Goal: Navigation & Orientation: Find specific page/section

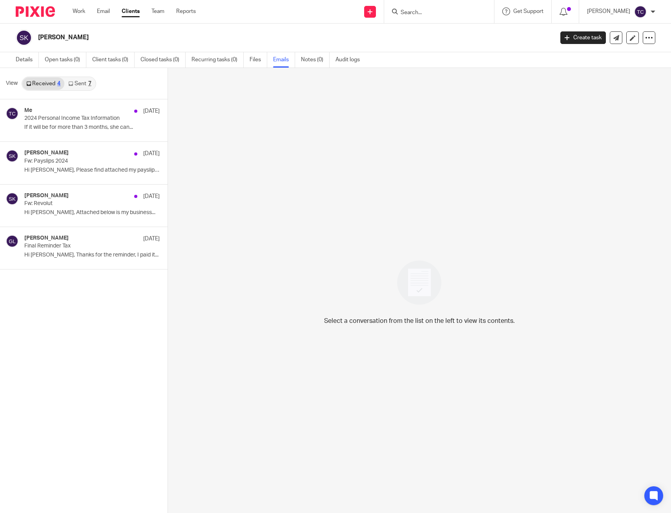
click at [449, 16] on input "Search" at bounding box center [435, 12] width 71 height 7
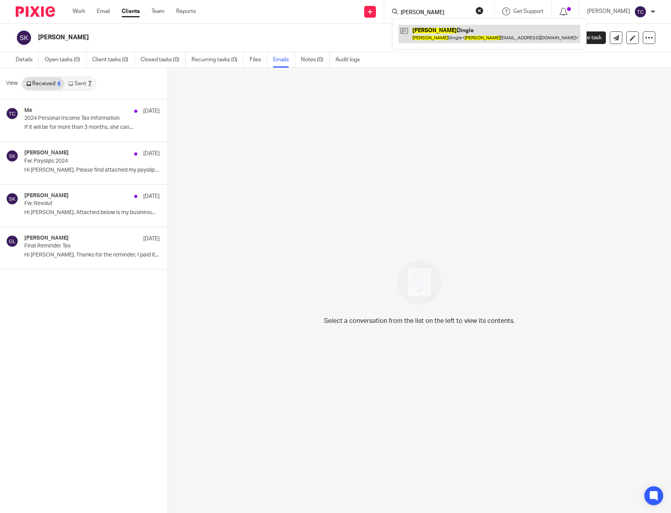
type input "alison"
click at [449, 37] on link at bounding box center [489, 34] width 182 height 18
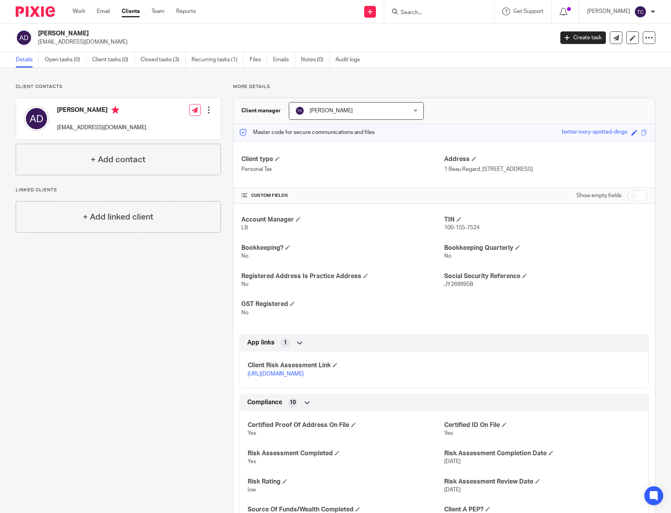
click at [444, 10] on input "Search" at bounding box center [435, 12] width 71 height 7
type input "alexina"
click at [446, 25] on link at bounding box center [450, 31] width 105 height 12
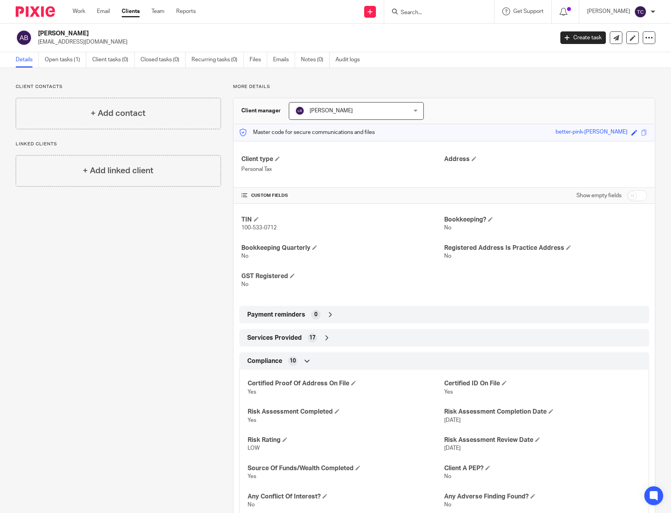
click at [427, 9] on input "Search" at bounding box center [435, 12] width 71 height 7
type input "cousins"
click at [462, 29] on link at bounding box center [446, 31] width 97 height 12
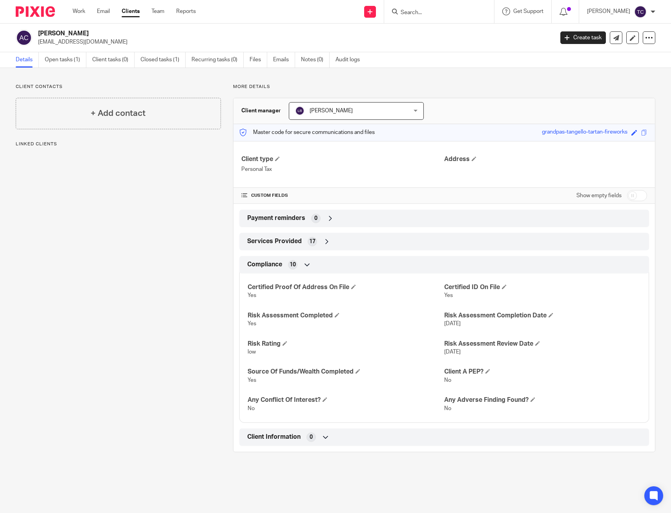
click at [436, 15] on input "Search" at bounding box center [435, 12] width 71 height 7
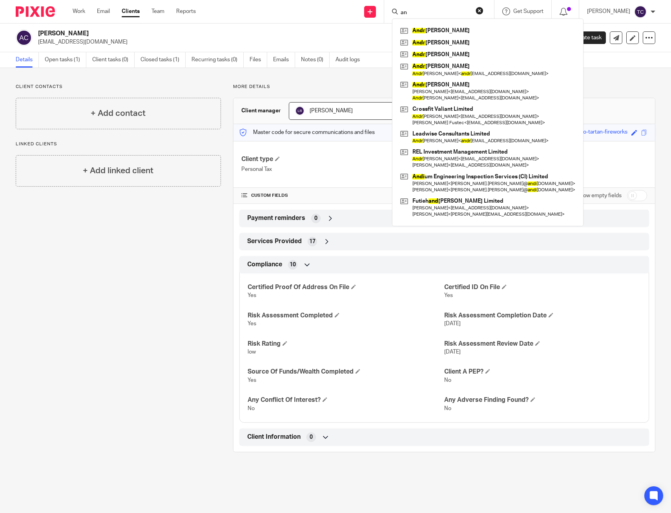
type input "a"
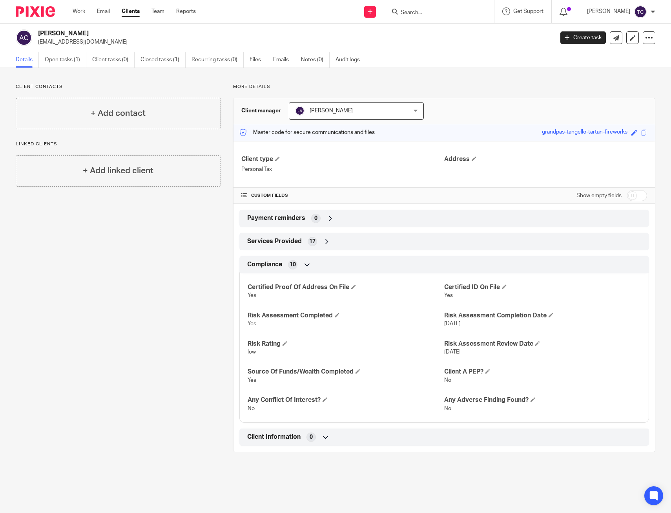
type input "a"
click at [433, 15] on input "Search" at bounding box center [435, 12] width 71 height 7
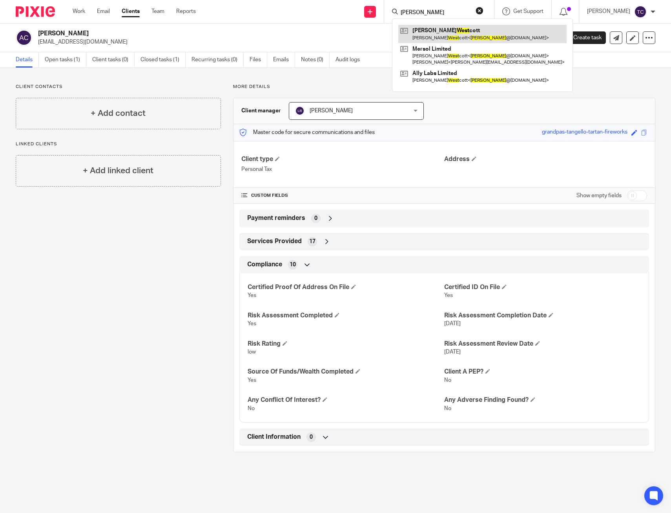
type input "chris west"
click at [461, 35] on link at bounding box center [482, 34] width 168 height 18
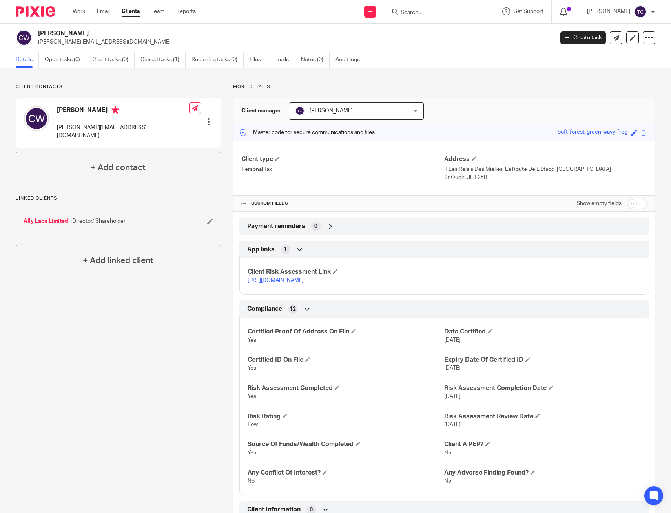
click at [433, 11] on input "Search" at bounding box center [435, 12] width 71 height 7
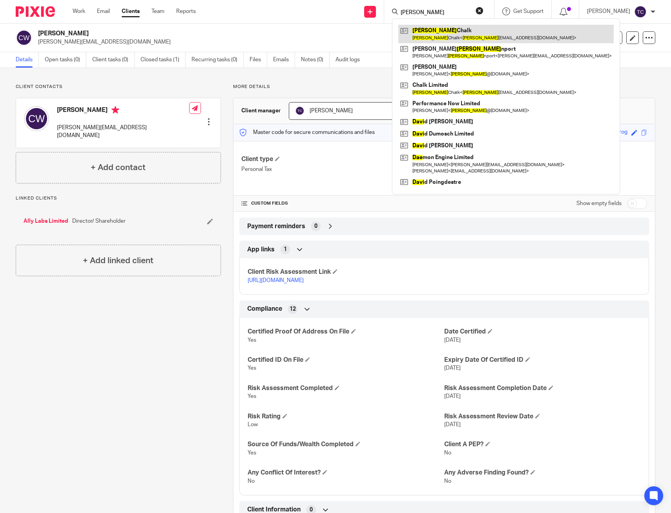
type input "[PERSON_NAME]"
click at [446, 38] on link at bounding box center [505, 34] width 215 height 18
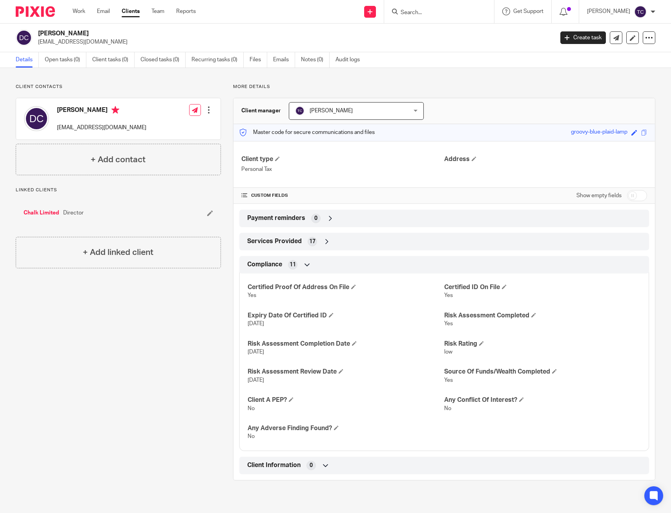
click at [80, 339] on div "Client contacts Dave Chalk davechalk@hotmail.com Edit contact Create client fro…" at bounding box center [112, 282] width 217 height 396
click at [190, 330] on div "Client contacts Dave Chalk davechalk@hotmail.com Edit contact Create client fro…" at bounding box center [112, 282] width 217 height 396
click at [421, 16] on input "Search" at bounding box center [435, 12] width 71 height 7
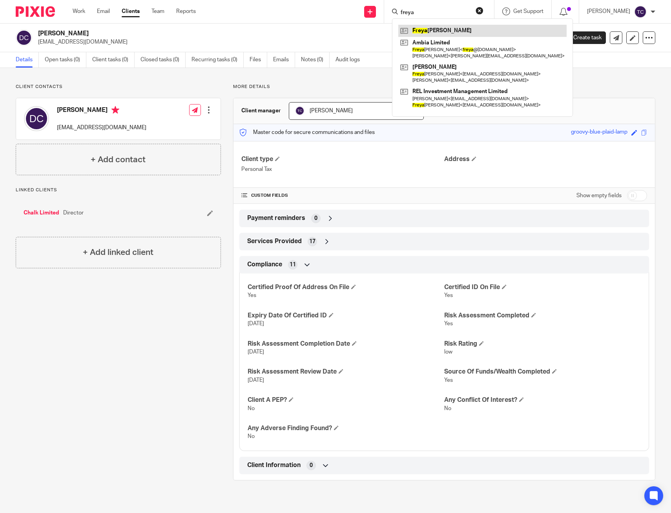
type input "freya"
click at [448, 32] on link at bounding box center [482, 31] width 168 height 12
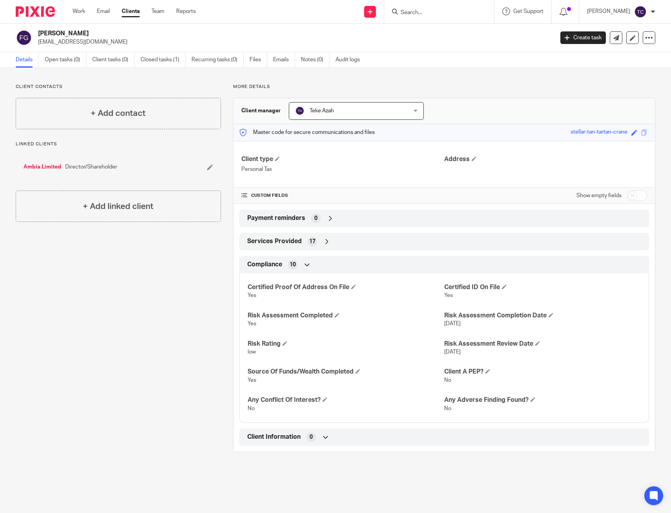
click at [427, 7] on form at bounding box center [442, 12] width 84 height 10
click at [425, 13] on input "Search" at bounding box center [435, 12] width 71 height 7
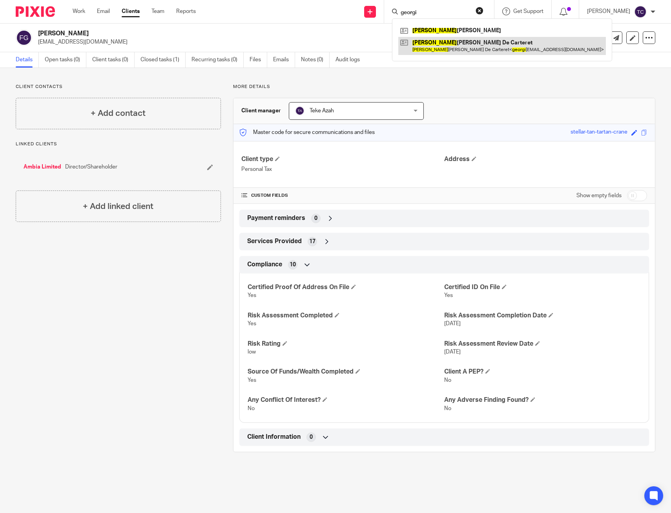
type input "georgi"
click at [473, 47] on link at bounding box center [502, 46] width 208 height 18
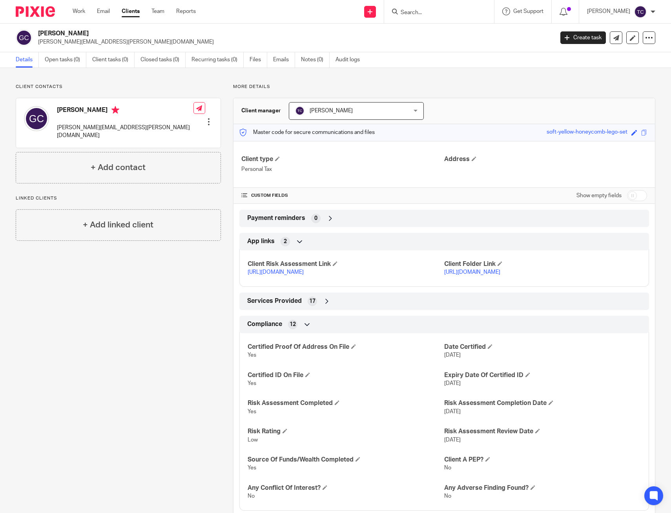
click at [423, 11] on input "Search" at bounding box center [435, 12] width 71 height 7
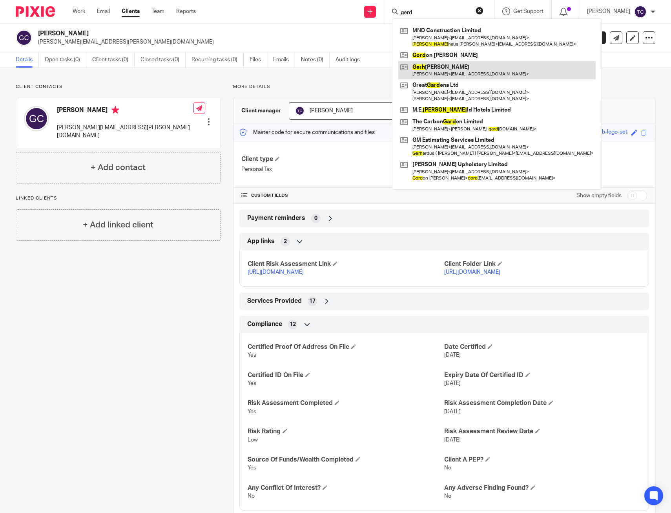
type input "gerd"
click at [499, 66] on link at bounding box center [496, 70] width 197 height 18
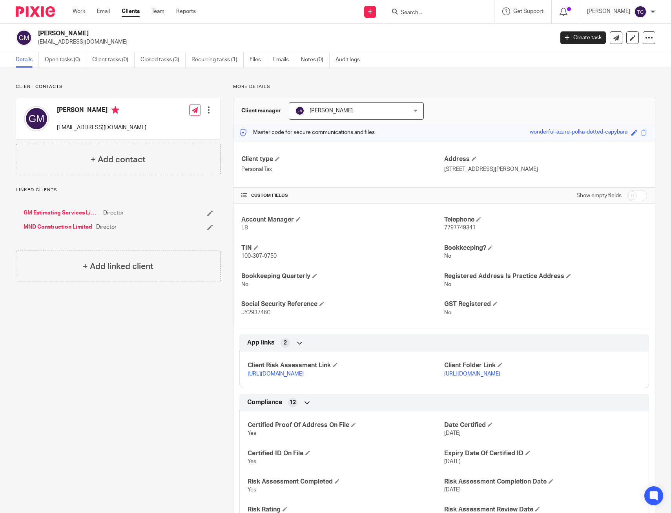
click at [424, 11] on input "Search" at bounding box center [435, 12] width 71 height 7
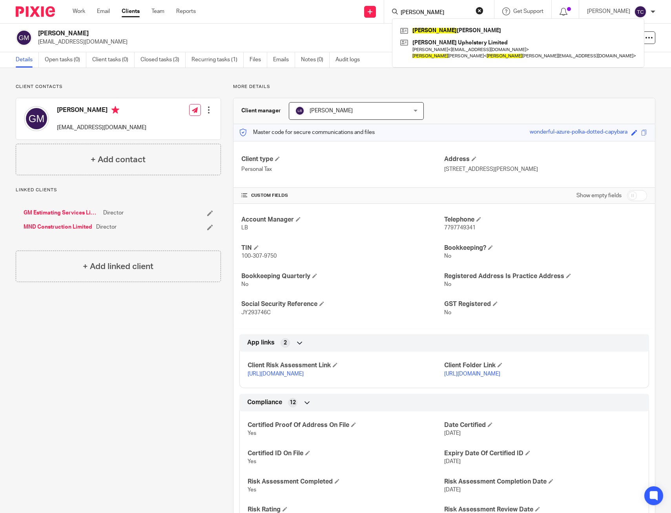
type input "[PERSON_NAME]"
click at [447, 24] on div "[PERSON_NAME] [PERSON_NAME] Upholstery Limited [PERSON_NAME] < [EMAIL_ADDRESS][…" at bounding box center [518, 42] width 252 height 49
click at [448, 30] on link at bounding box center [518, 31] width 240 height 12
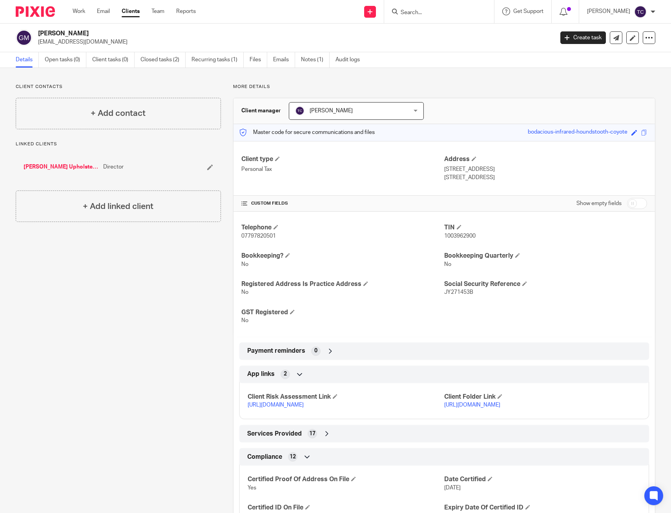
click at [143, 269] on div "Client contacts + Add contact Linked clients Roger Baudin Upholstery Limited Di…" at bounding box center [112, 378] width 217 height 588
click at [436, 10] on input "Search" at bounding box center [435, 12] width 71 height 7
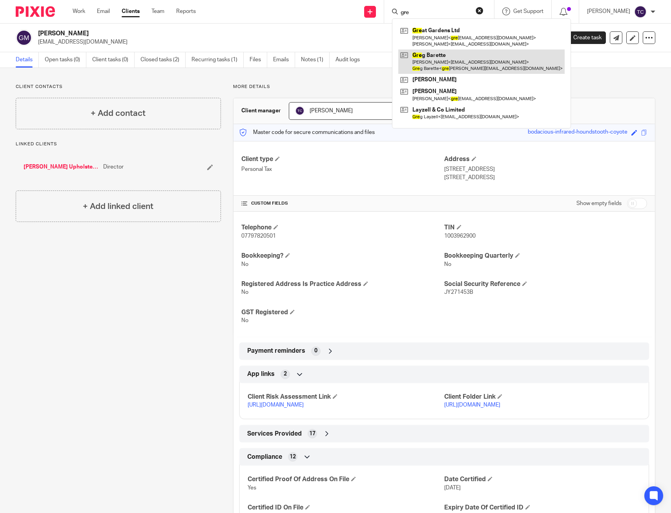
type input "gre"
click at [463, 64] on link at bounding box center [481, 61] width 166 height 24
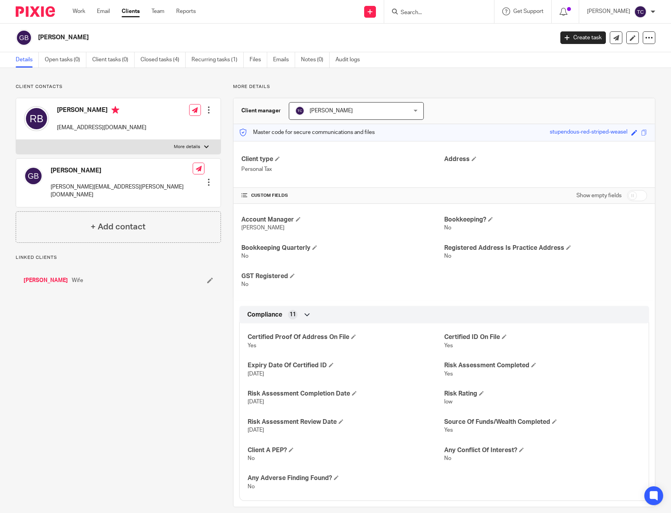
click at [109, 288] on div "Client contacts Greg Barette greg.barette@gmail.com Edit contact Create client …" at bounding box center [112, 295] width 217 height 423
click at [39, 276] on link "[PERSON_NAME]" at bounding box center [46, 280] width 44 height 8
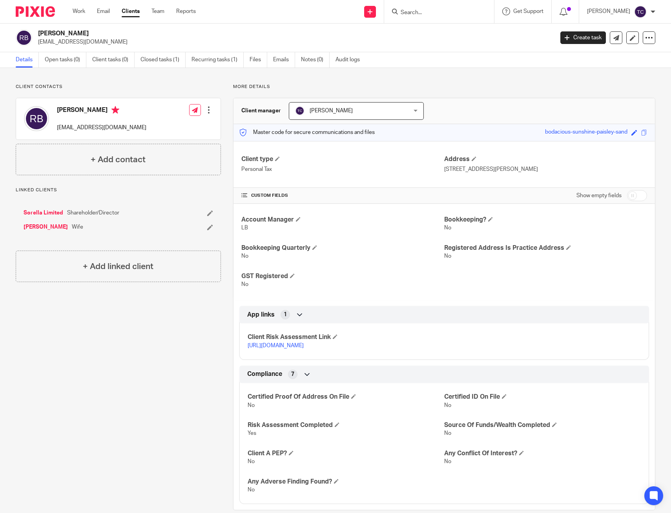
click at [418, 14] on input "Search" at bounding box center [435, 12] width 71 height 7
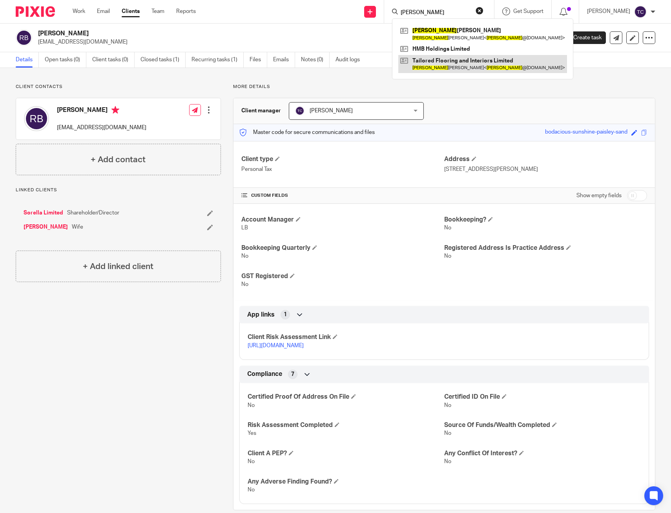
type input "[PERSON_NAME]"
click at [462, 66] on link at bounding box center [482, 64] width 169 height 18
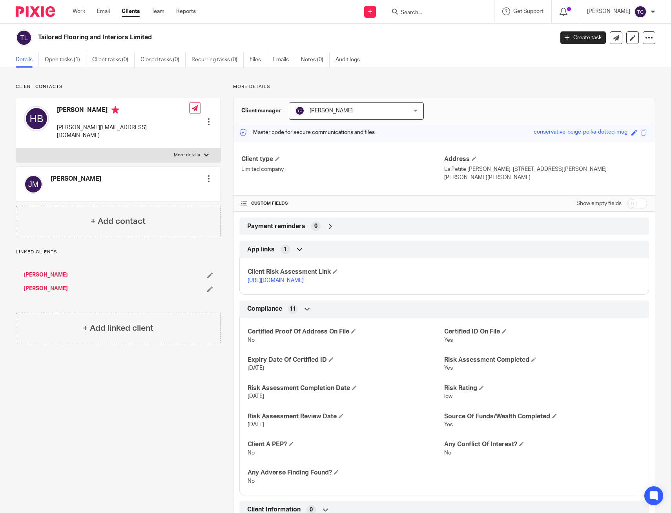
click at [434, 11] on input "Search" at bounding box center [435, 12] width 71 height 7
type input "origin"
click at [476, 35] on link at bounding box center [470, 34] width 145 height 18
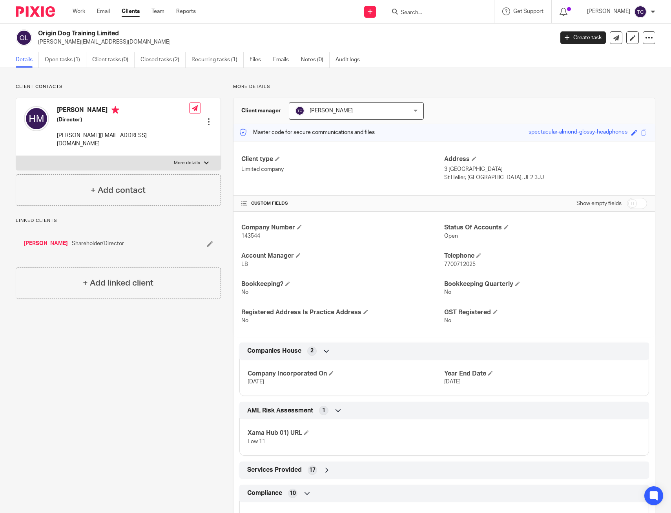
click at [446, 6] on div at bounding box center [439, 11] width 110 height 23
click at [442, 13] on input "Search" at bounding box center [435, 12] width 71 height 7
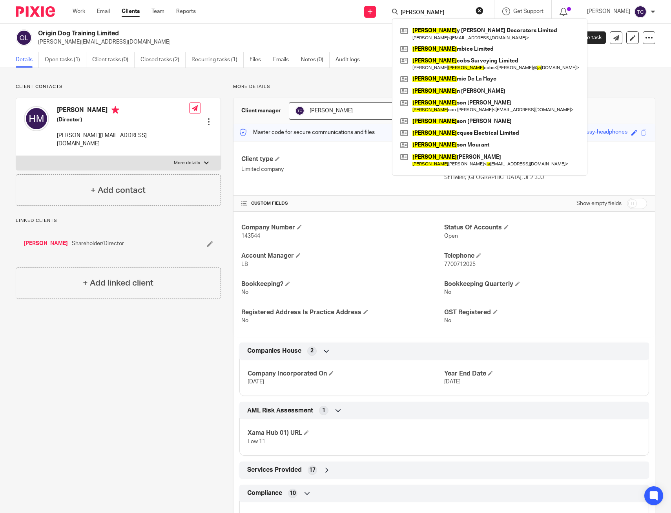
type input "jamie"
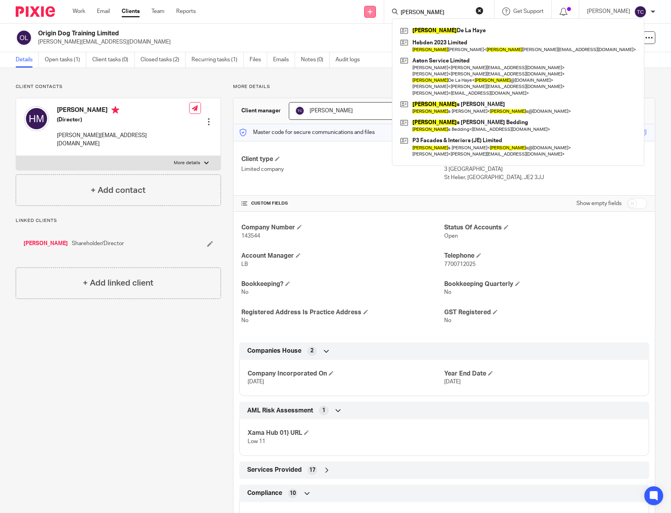
drag, startPoint x: 435, startPoint y: 13, endPoint x: 390, endPoint y: 6, distance: 45.2
click at [390, 6] on div "Send new email Create task Add client Request signature jamie Jamie De La Haye …" at bounding box center [440, 11] width 464 height 23
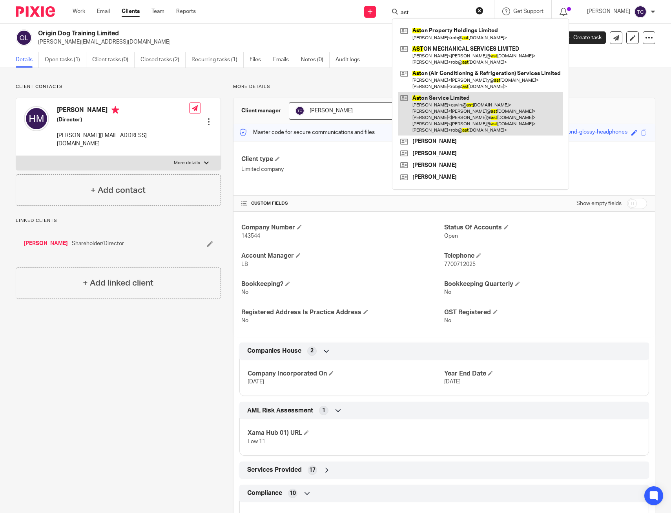
type input "ast"
click at [462, 108] on link at bounding box center [480, 114] width 164 height 44
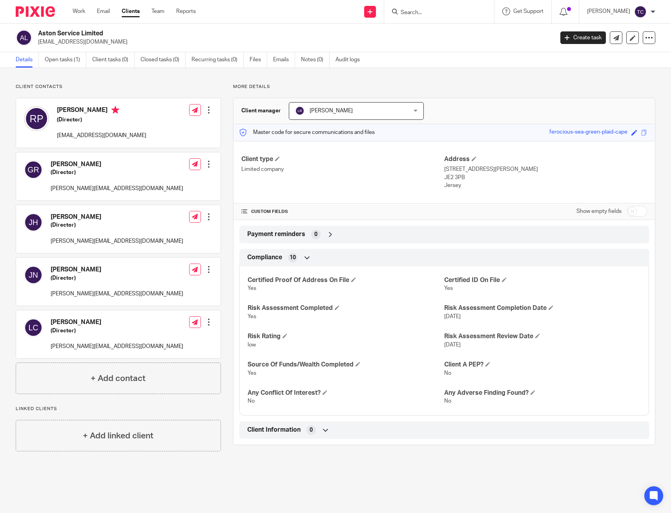
click at [424, 11] on input "Search" at bounding box center [435, 12] width 71 height 7
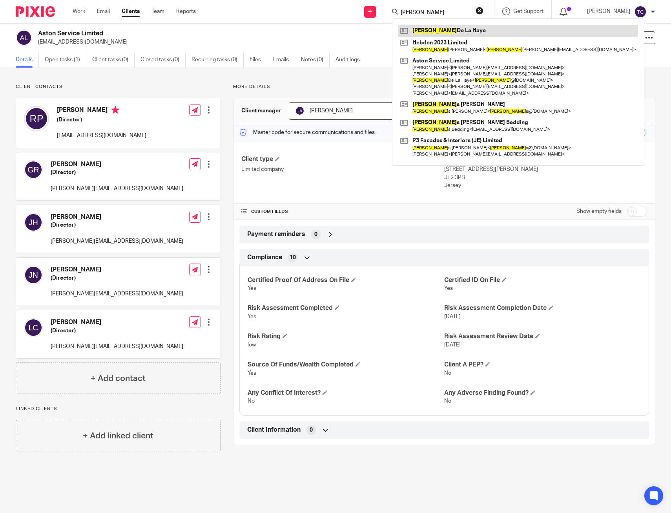
type input "[PERSON_NAME]"
click at [449, 27] on link at bounding box center [518, 31] width 240 height 12
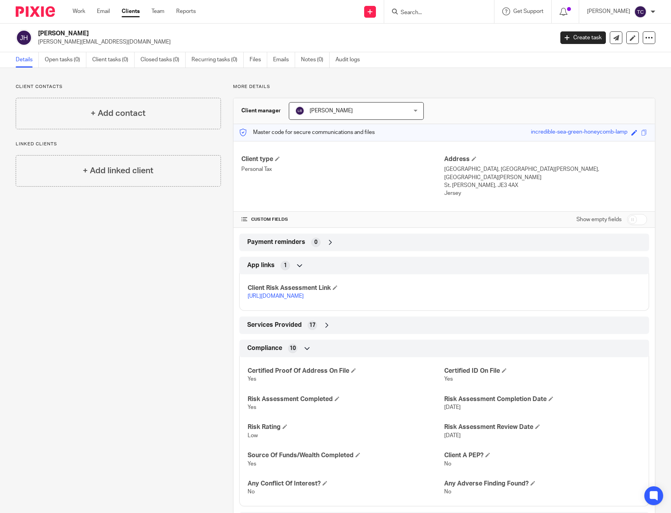
click at [436, 10] on input "Search" at bounding box center [435, 12] width 71 height 7
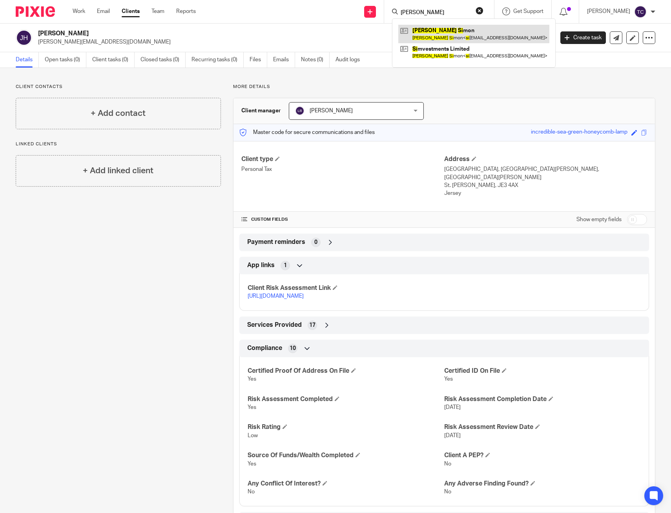
type input "[PERSON_NAME]"
click at [451, 29] on link at bounding box center [473, 34] width 151 height 18
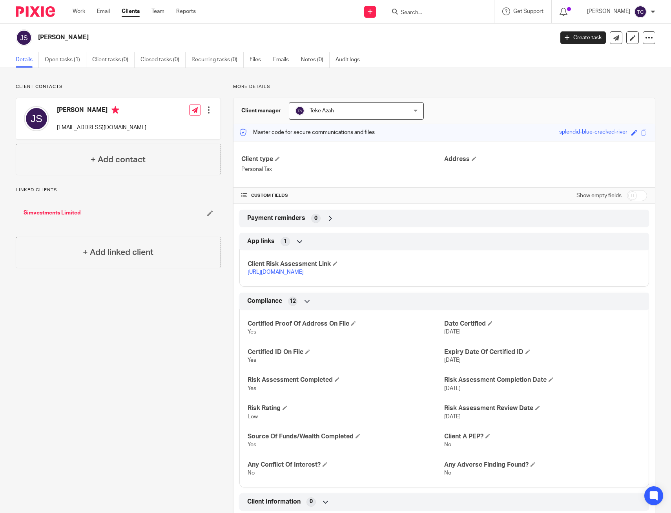
click at [425, 13] on input "Search" at bounding box center [435, 12] width 71 height 7
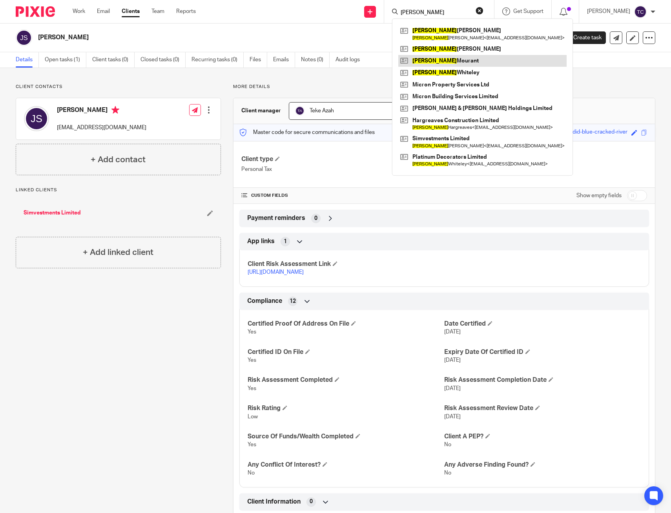
type input "[PERSON_NAME]"
click at [476, 60] on link at bounding box center [482, 61] width 168 height 12
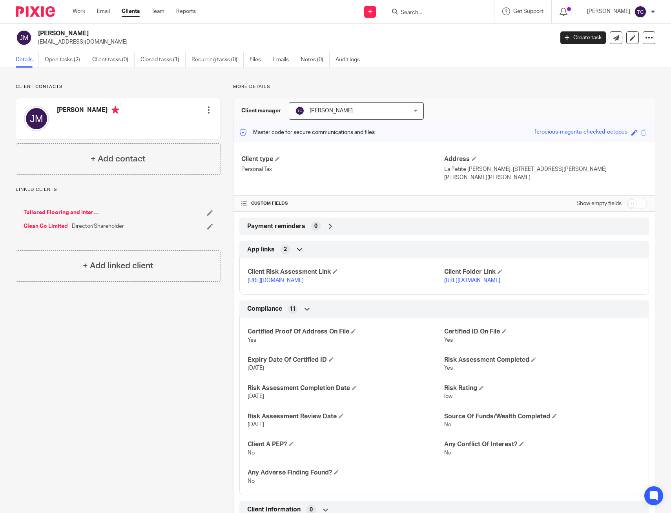
click at [427, 13] on input "Search" at bounding box center [435, 12] width 71 height 7
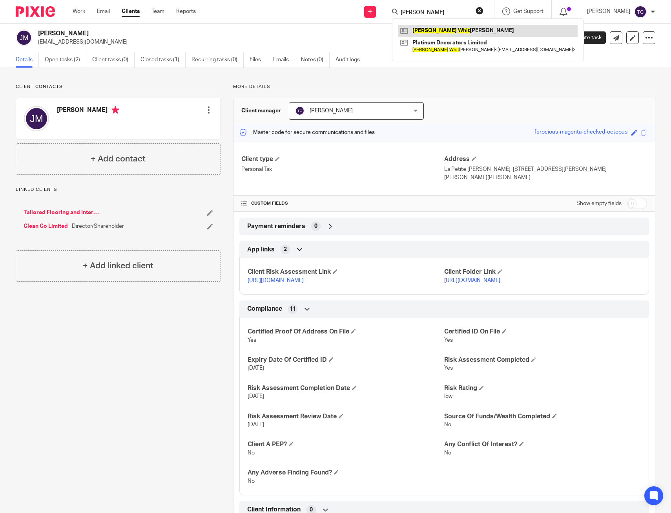
type input "[PERSON_NAME]"
click at [447, 33] on link at bounding box center [487, 31] width 179 height 12
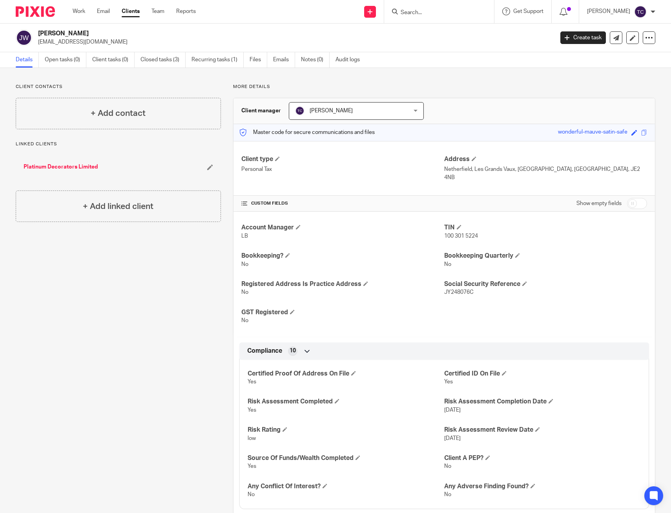
click at [422, 15] on input "Search" at bounding box center [435, 12] width 71 height 7
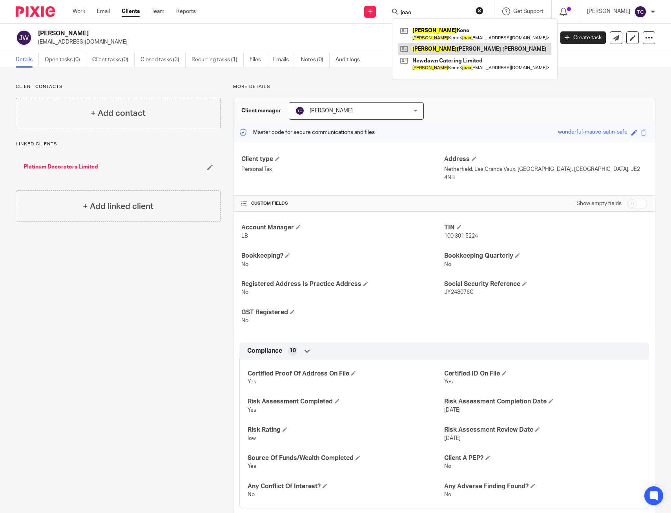
type input "joao"
click at [457, 49] on link at bounding box center [474, 49] width 153 height 12
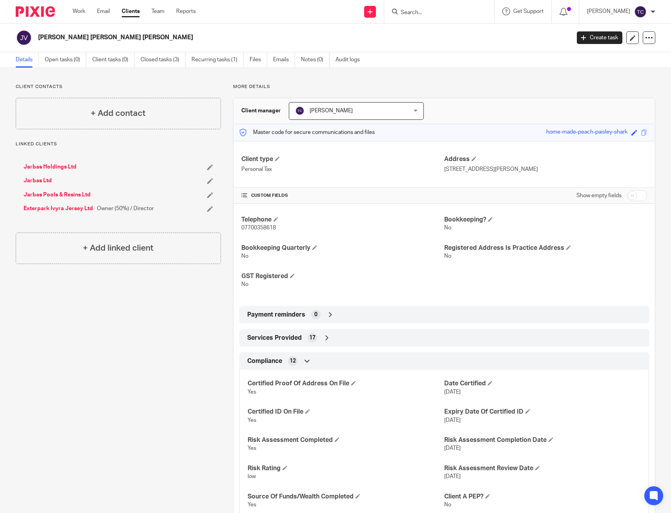
click at [442, 12] on input "Search" at bounding box center [435, 12] width 71 height 7
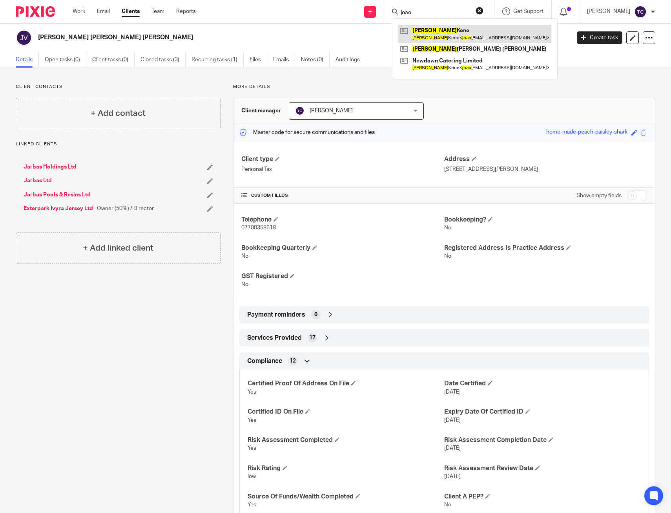
type input "joao"
click at [445, 29] on link at bounding box center [474, 34] width 153 height 18
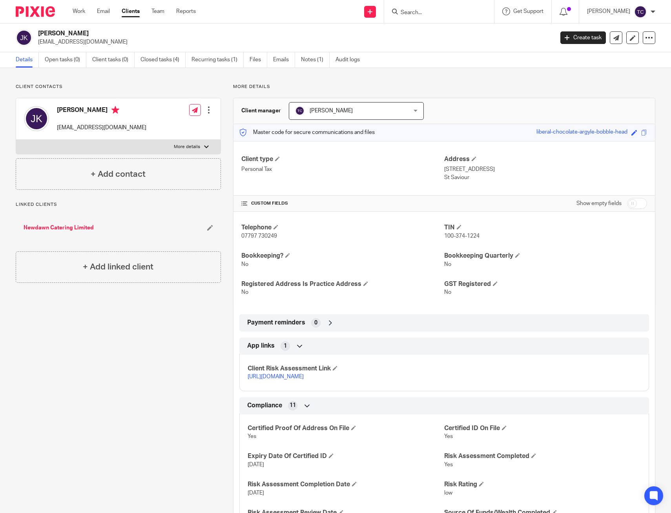
click at [429, 11] on input "Search" at bounding box center [435, 12] width 71 height 7
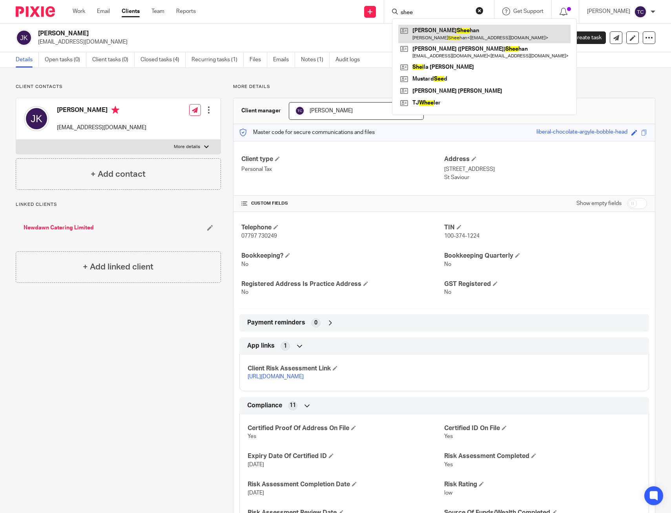
type input "shee"
click at [467, 32] on link at bounding box center [484, 34] width 172 height 18
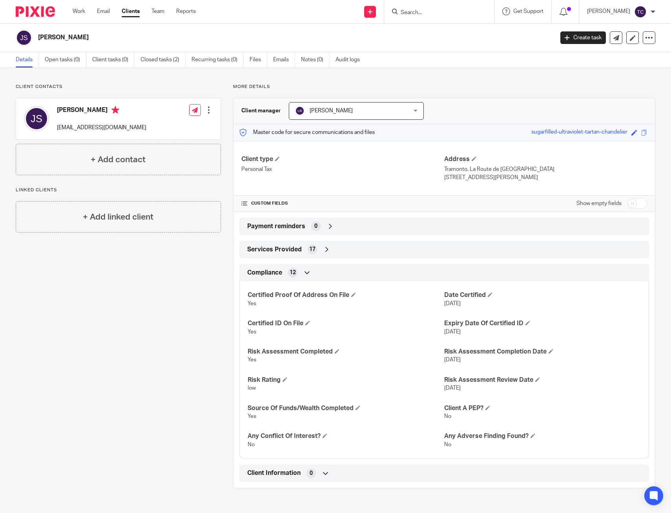
click at [428, 13] on input "Search" at bounding box center [435, 12] width 71 height 7
click at [434, 13] on input "Search" at bounding box center [435, 12] width 71 height 7
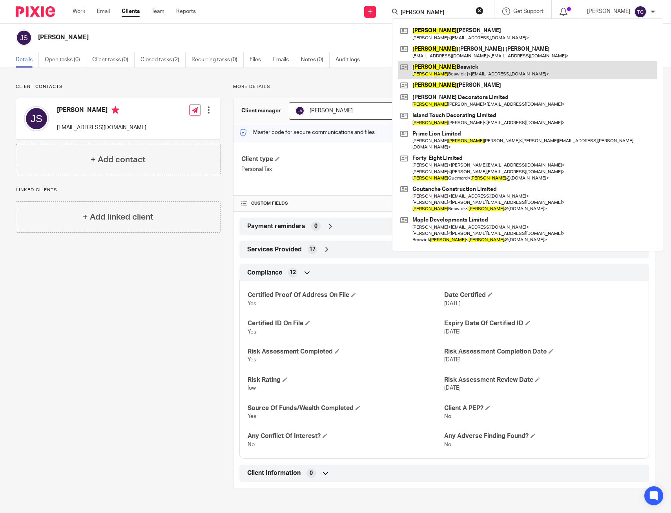
type input "john"
click at [464, 70] on link at bounding box center [527, 70] width 259 height 18
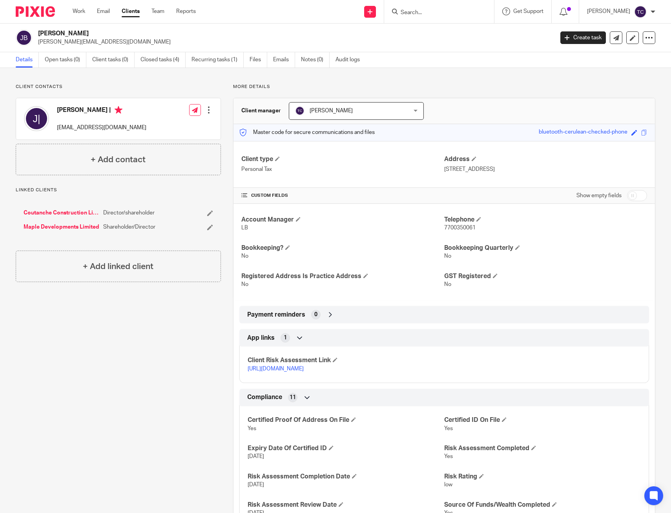
click at [418, 12] on input "Search" at bounding box center [435, 12] width 71 height 7
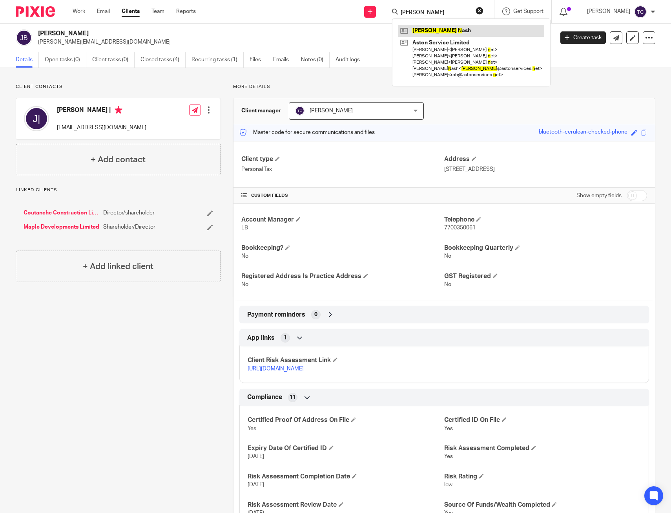
type input "[PERSON_NAME]"
click at [441, 32] on link at bounding box center [471, 31] width 146 height 12
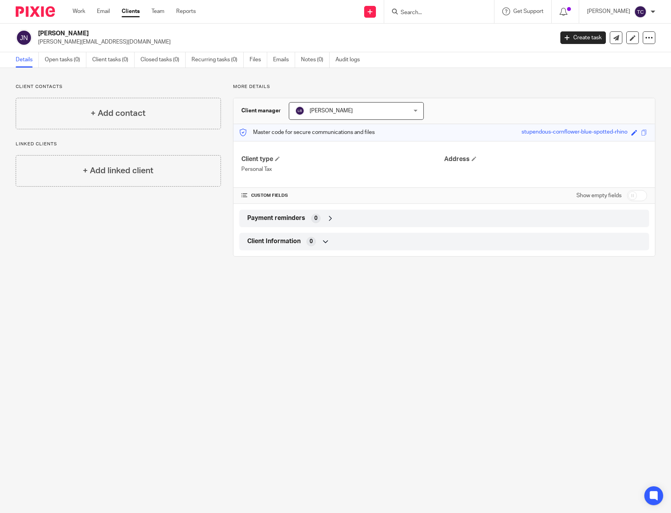
click at [188, 283] on main "[PERSON_NAME] [PERSON_NAME][EMAIL_ADDRESS][DOMAIN_NAME] Create task Update from…" at bounding box center [335, 256] width 671 height 513
click at [426, 11] on input "Search" at bounding box center [435, 12] width 71 height 7
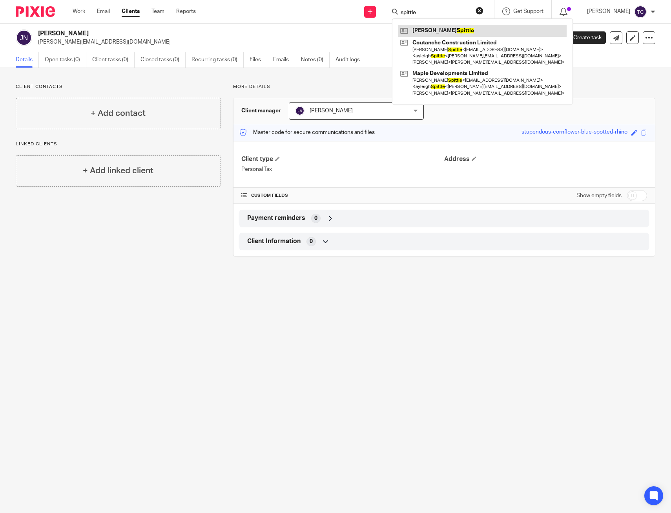
type input "spittle"
click at [449, 25] on link at bounding box center [482, 31] width 168 height 12
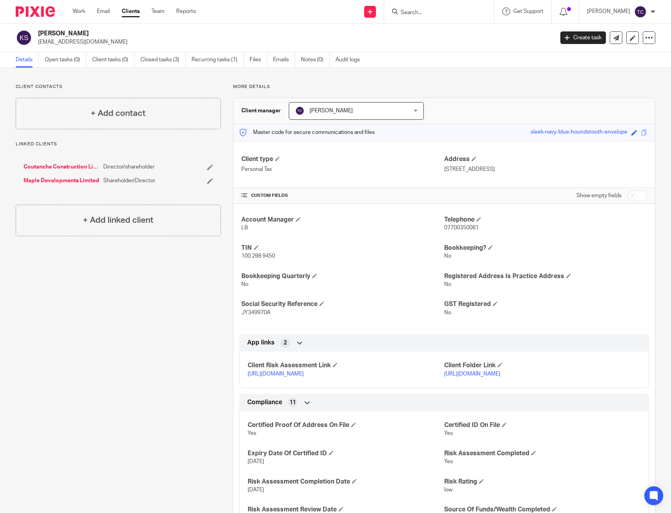
click at [423, 9] on input "Search" at bounding box center [435, 12] width 71 height 7
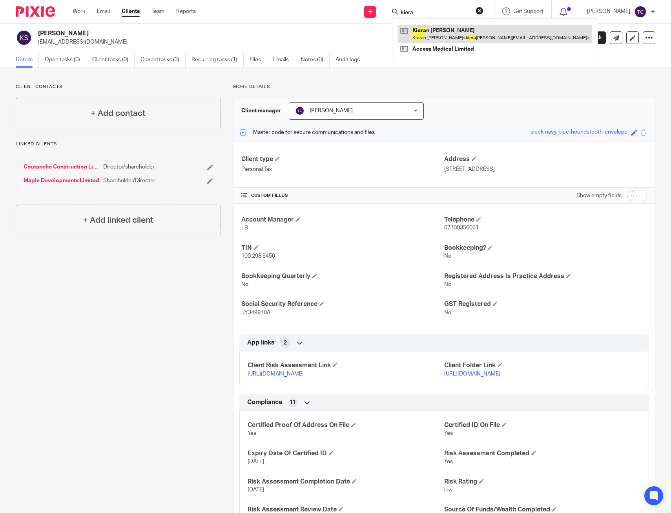
type input "kiera"
click at [445, 29] on link at bounding box center [494, 34] width 193 height 18
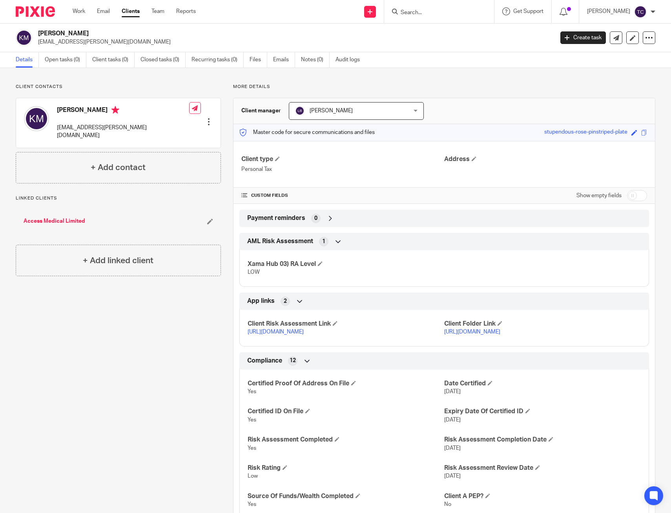
drag, startPoint x: 411, startPoint y: 15, endPoint x: 424, endPoint y: 11, distance: 14.4
click at [411, 15] on div at bounding box center [437, 12] width 91 height 10
click at [425, 10] on input "Search" at bounding box center [435, 12] width 71 height 7
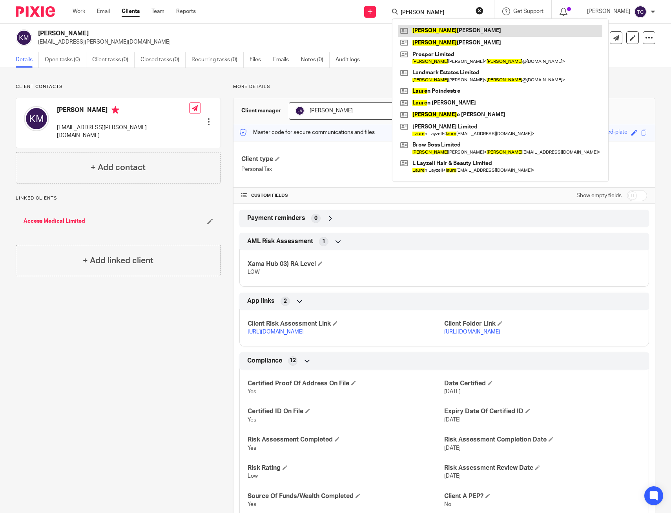
type input "laura"
click at [449, 26] on link at bounding box center [500, 31] width 204 height 12
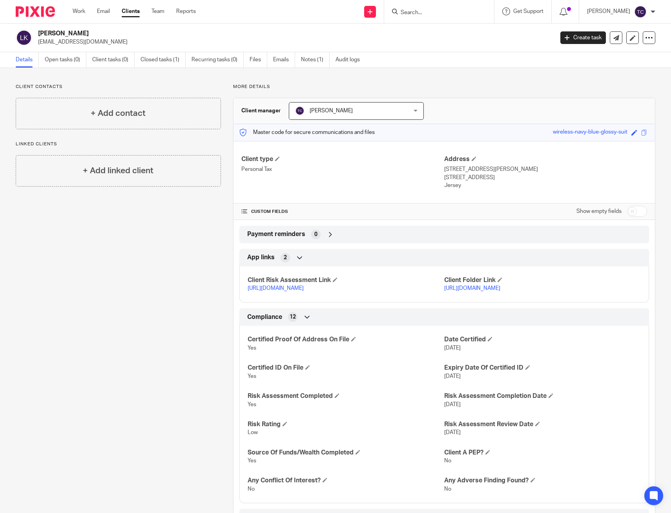
click at [444, 11] on input "Search" at bounding box center [435, 12] width 71 height 7
type input "letit"
click at [448, 37] on div "Letit ia Lapidus" at bounding box center [447, 30] width 110 height 24
click at [450, 32] on link at bounding box center [446, 31] width 97 height 12
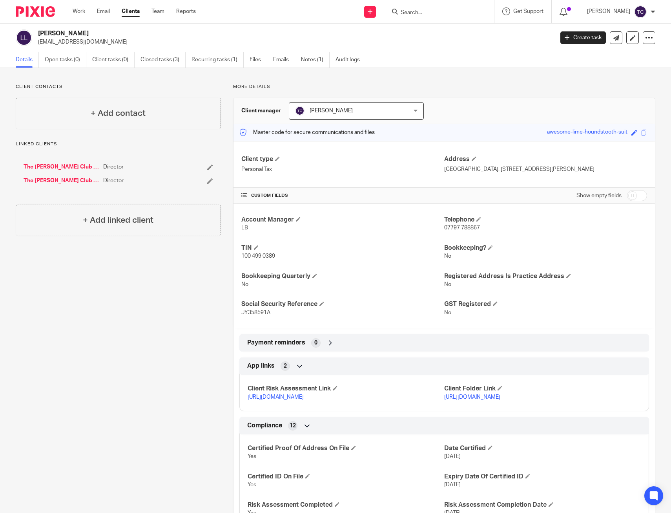
drag, startPoint x: 416, startPoint y: 5, endPoint x: 420, endPoint y: 7, distance: 4.0
click at [416, 5] on div at bounding box center [439, 11] width 110 height 23
click at [425, 10] on input "Search" at bounding box center [435, 12] width 71 height 7
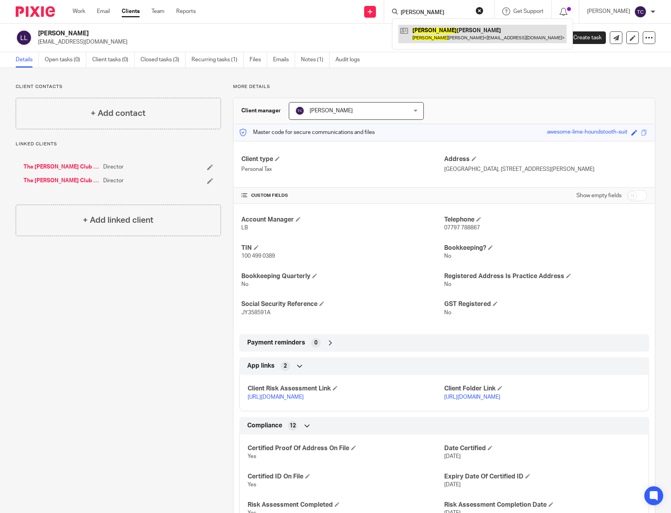
type input "lindsey"
click at [471, 39] on link at bounding box center [482, 34] width 168 height 18
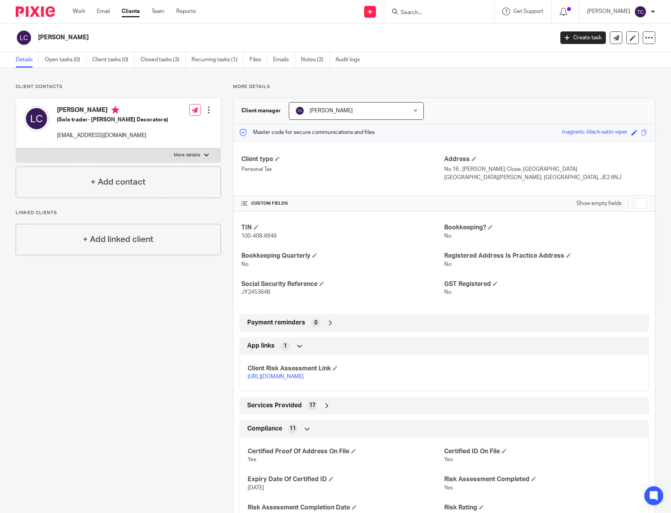
click at [430, 10] on input "Search" at bounding box center [435, 12] width 71 height 7
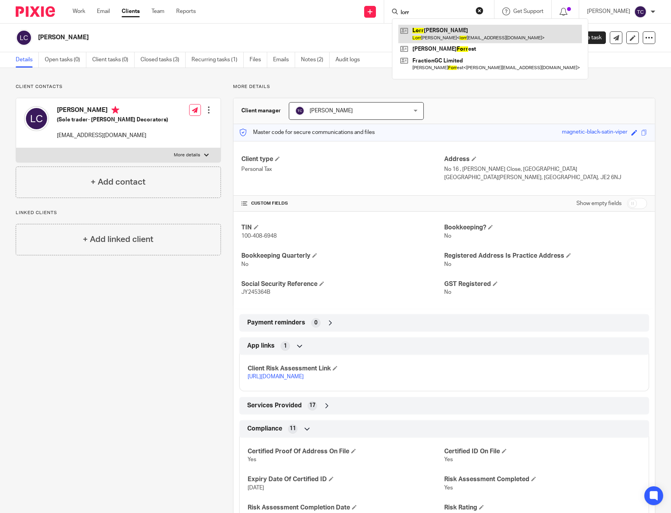
type input "lorr"
click at [463, 28] on link at bounding box center [490, 34] width 184 height 18
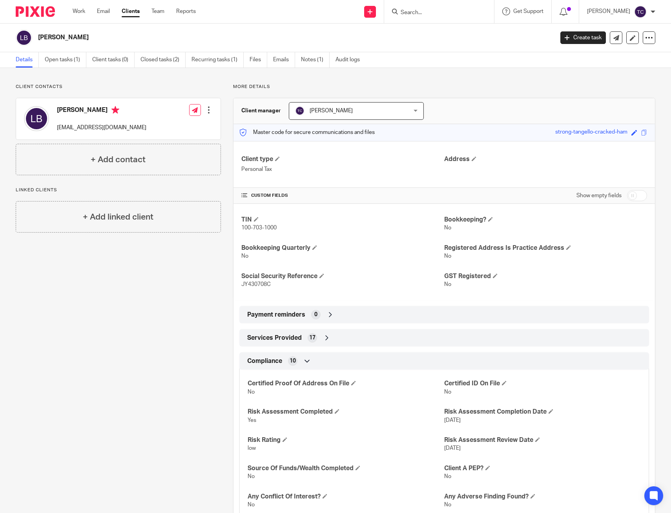
click at [435, 12] on input "Search" at bounding box center [435, 12] width 71 height 7
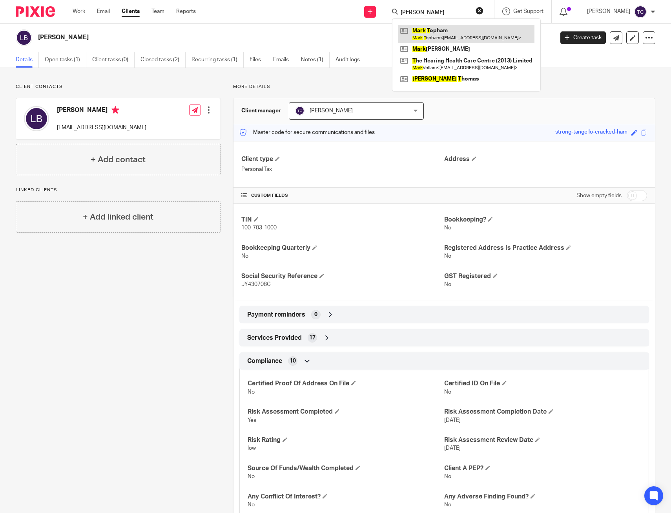
type input "[PERSON_NAME]"
click at [480, 31] on link at bounding box center [466, 34] width 136 height 18
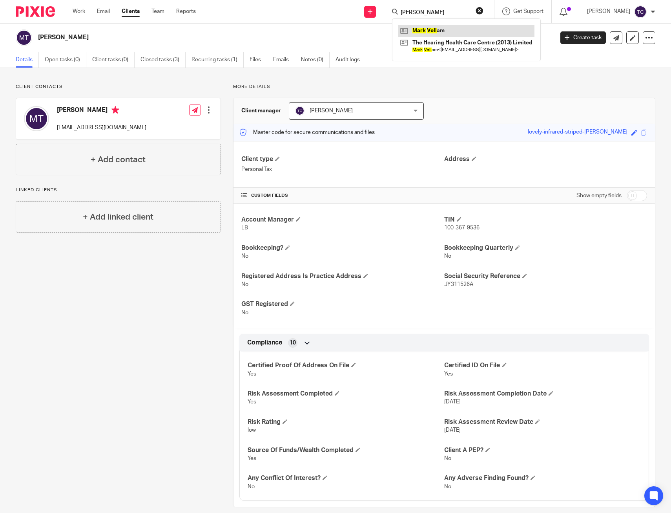
type input "[PERSON_NAME]"
click at [454, 27] on link at bounding box center [466, 31] width 136 height 12
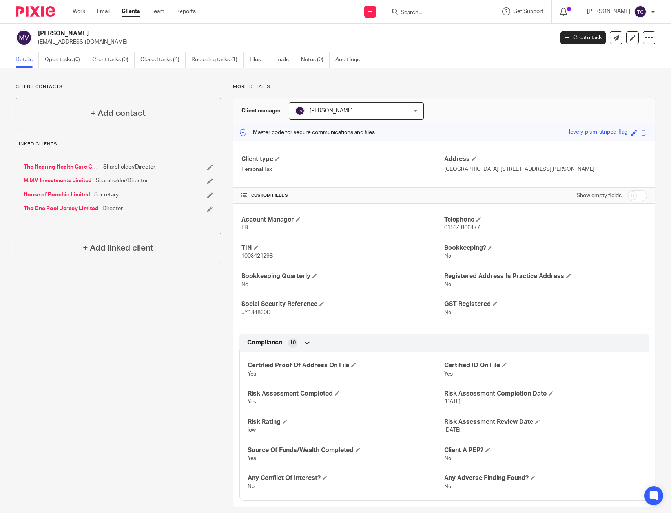
click at [431, 9] on form at bounding box center [442, 12] width 84 height 10
click at [430, 11] on input "Search" at bounding box center [435, 12] width 71 height 7
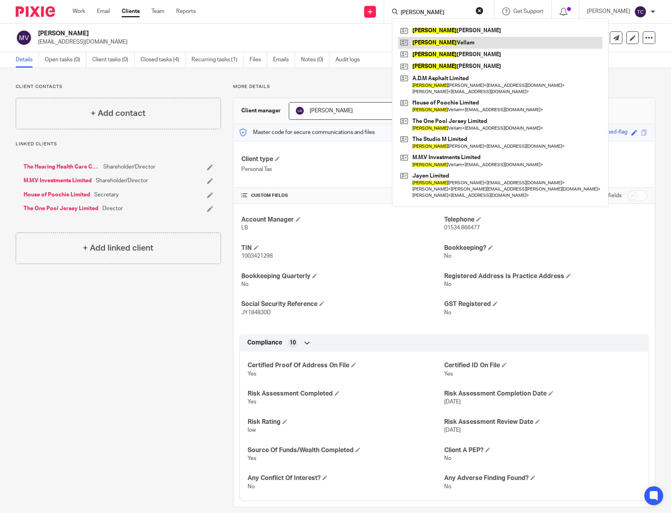
type input "matthew"
click at [452, 40] on link at bounding box center [500, 43] width 204 height 12
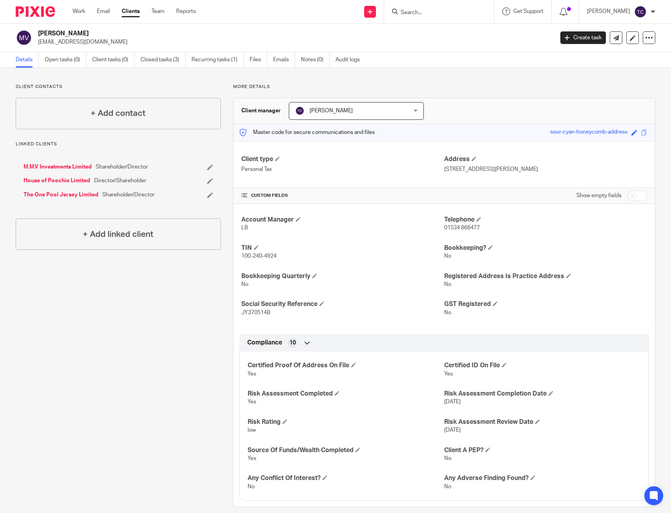
click at [441, 8] on form at bounding box center [442, 12] width 84 height 10
click at [437, 12] on input "Search" at bounding box center [435, 12] width 71 height 7
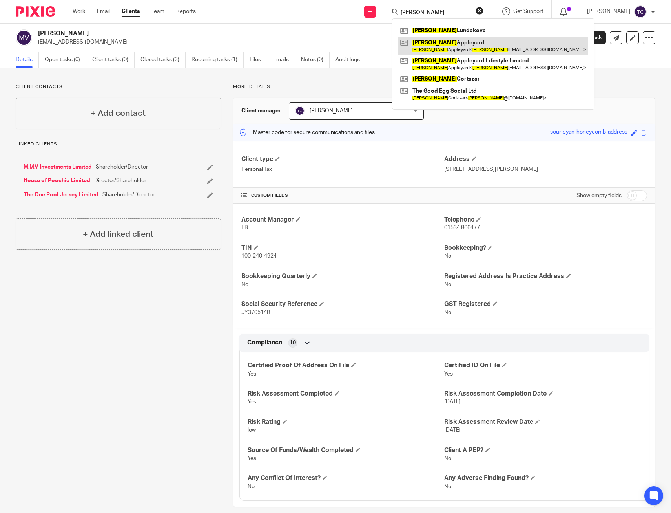
type input "[PERSON_NAME]"
click at [448, 46] on link at bounding box center [493, 46] width 190 height 18
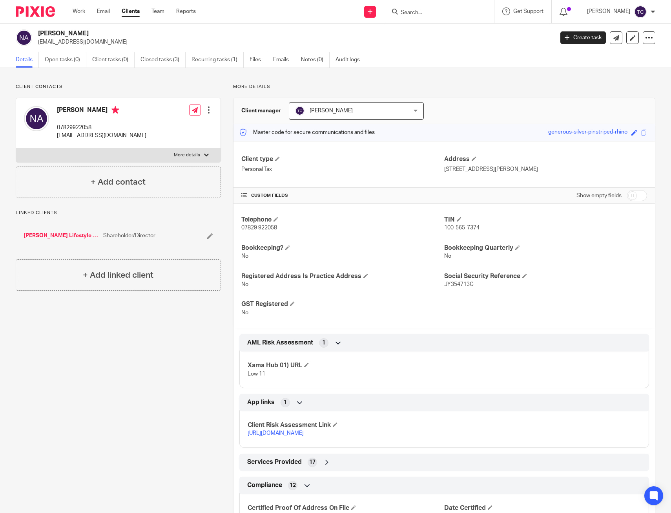
click at [459, 13] on input "Search" at bounding box center [435, 12] width 71 height 7
type input "natalia"
click at [433, 46] on div "Natalie Appleyard natalieappleyardlifestyle@gmail.com Create task Update from C…" at bounding box center [335, 38] width 671 height 29
click at [434, 11] on input "Search" at bounding box center [435, 12] width 71 height 7
click at [459, 41] on p "natalieappleyardlifestyle@gmail.com" at bounding box center [293, 42] width 511 height 8
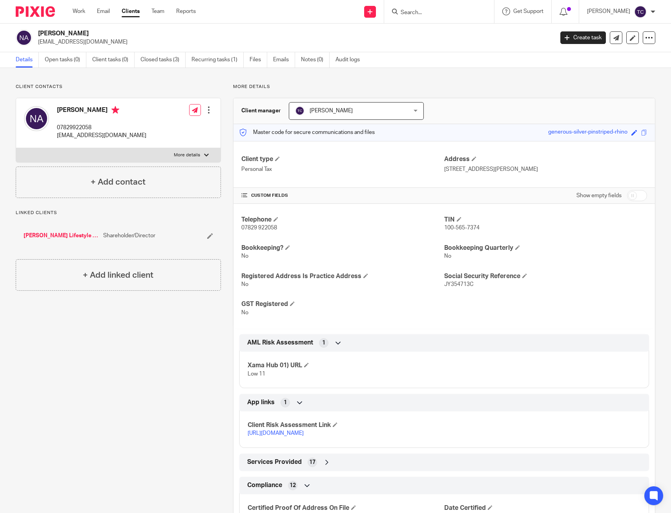
click at [439, 11] on input "Search" at bounding box center [435, 12] width 71 height 7
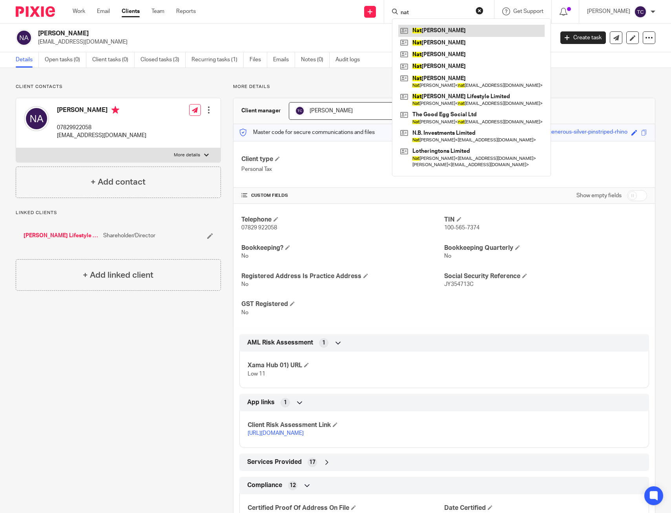
type input "nat"
click at [444, 27] on link at bounding box center [471, 31] width 146 height 12
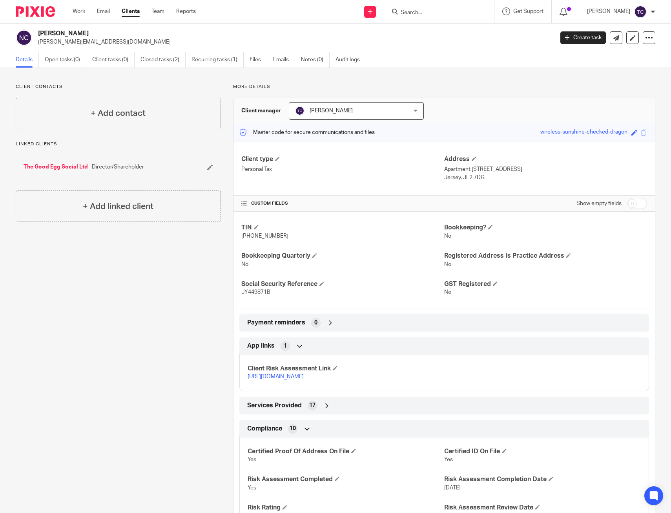
click at [426, 8] on form at bounding box center [442, 12] width 84 height 10
click at [426, 12] on input "Search" at bounding box center [435, 12] width 71 height 7
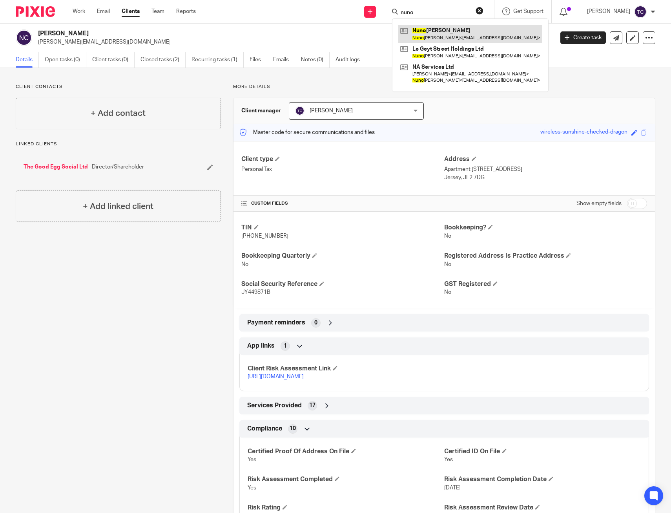
type input "nuno"
click at [453, 28] on link at bounding box center [470, 34] width 144 height 18
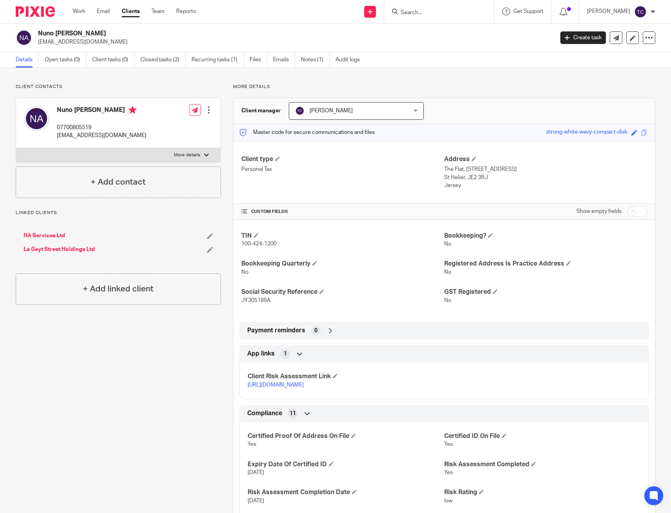
click at [431, 11] on input "Search" at bounding box center [435, 12] width 71 height 7
type input "[PERSON_NAME]"
click at [437, 31] on link at bounding box center [446, 31] width 97 height 12
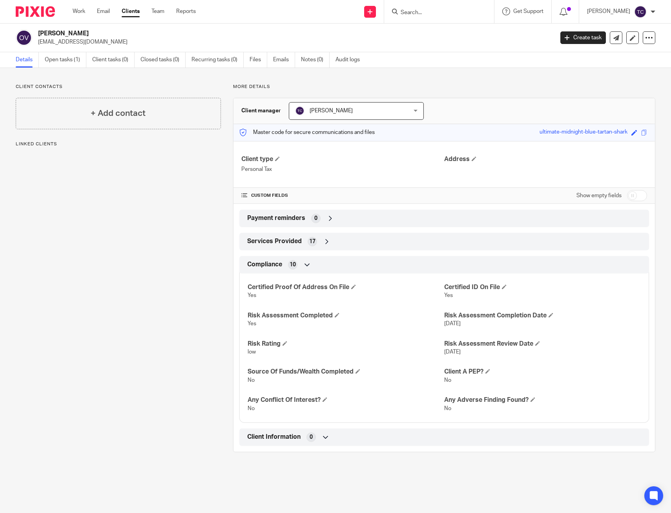
click at [178, 238] on div "Client contacts + Add contact Linked clients" at bounding box center [112, 268] width 217 height 368
click at [456, 10] on input "Search" at bounding box center [435, 12] width 71 height 7
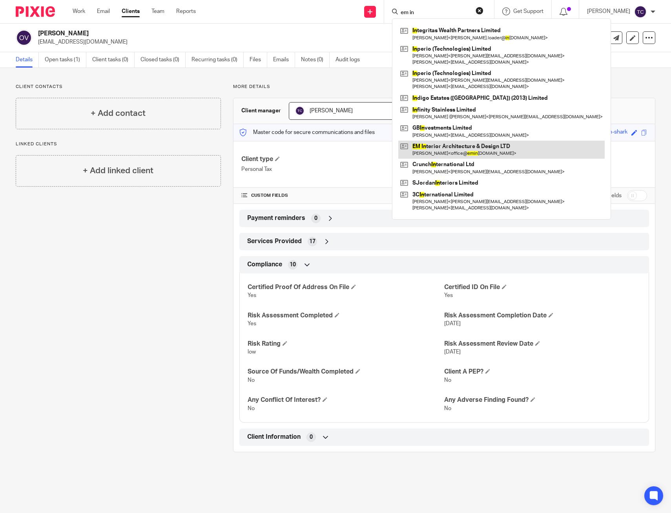
type input "em in"
click at [465, 148] on link at bounding box center [501, 150] width 206 height 18
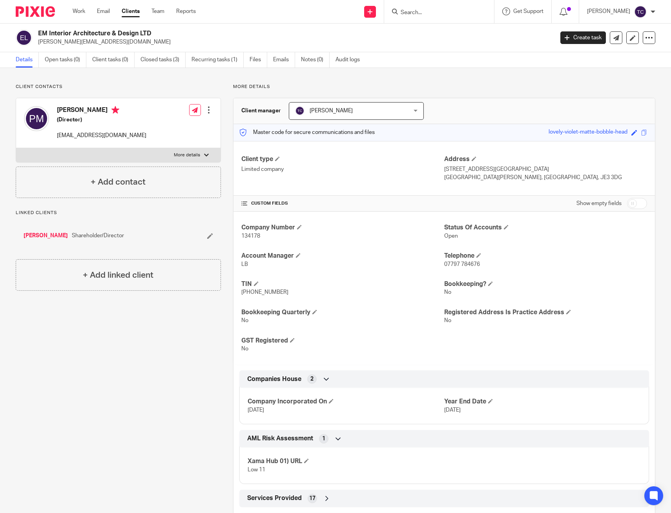
click at [443, 10] on input "Search" at bounding box center [435, 12] width 71 height 7
type input "phil"
click at [450, 73] on div "Client contacts Peter Musker (Director) office@eminteriors.je Edit contact Crea…" at bounding box center [335, 384] width 671 height 633
click at [423, 13] on input "Search" at bounding box center [435, 12] width 71 height 7
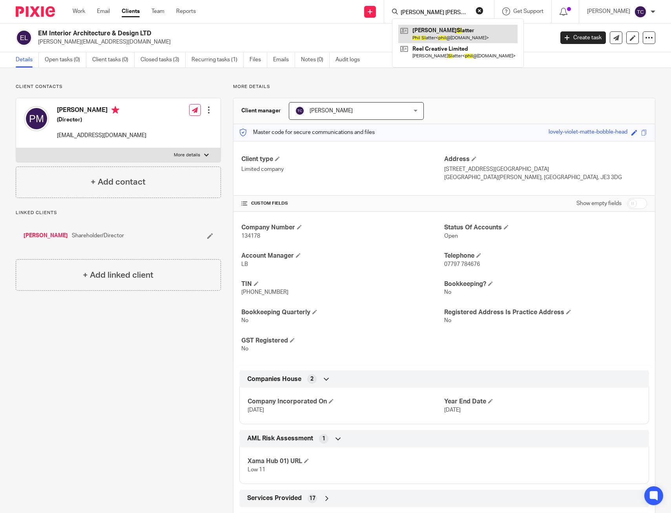
type input "phil sl"
click at [459, 36] on link at bounding box center [457, 34] width 119 height 18
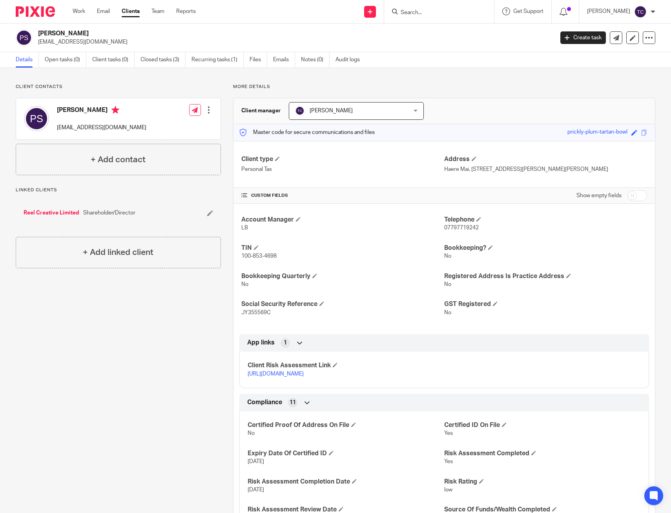
click at [471, 13] on input "Search" at bounding box center [435, 12] width 71 height 7
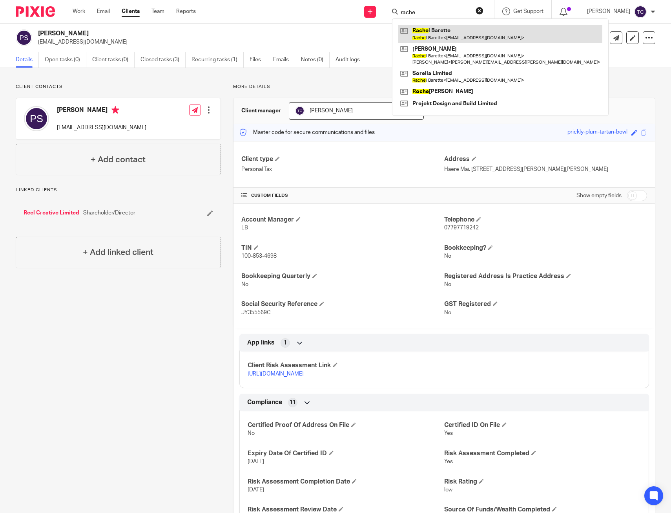
type input "rache"
click at [456, 39] on link at bounding box center [500, 34] width 204 height 18
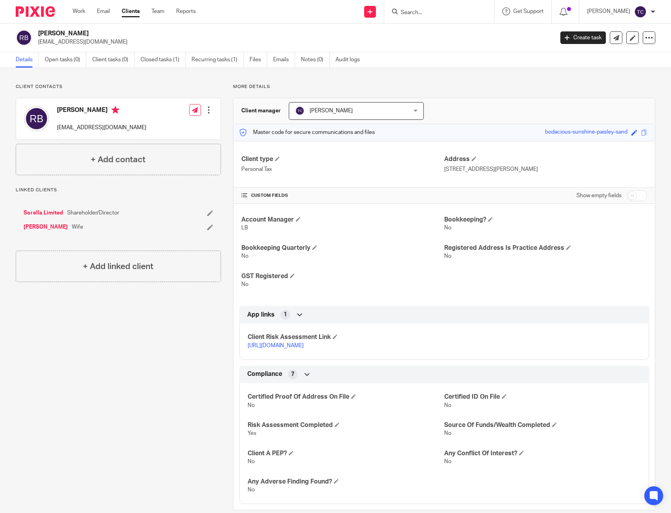
click at [436, 14] on input "Search" at bounding box center [435, 12] width 71 height 7
type input "ral"
click at [444, 30] on link at bounding box center [459, 31] width 123 height 12
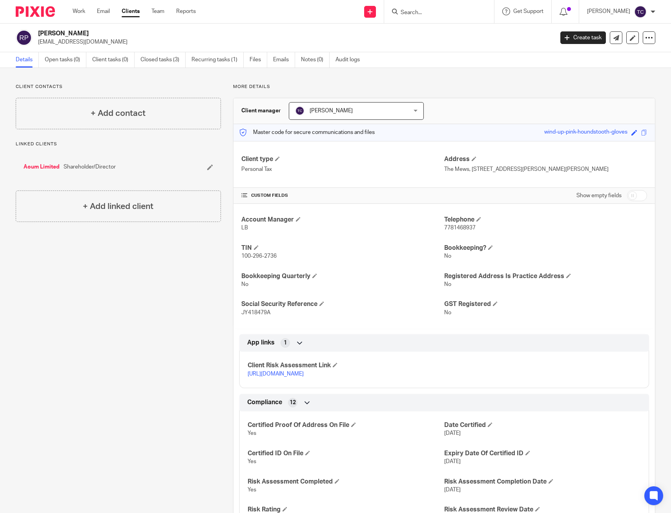
click at [429, 14] on input "Search" at bounding box center [435, 12] width 71 height 7
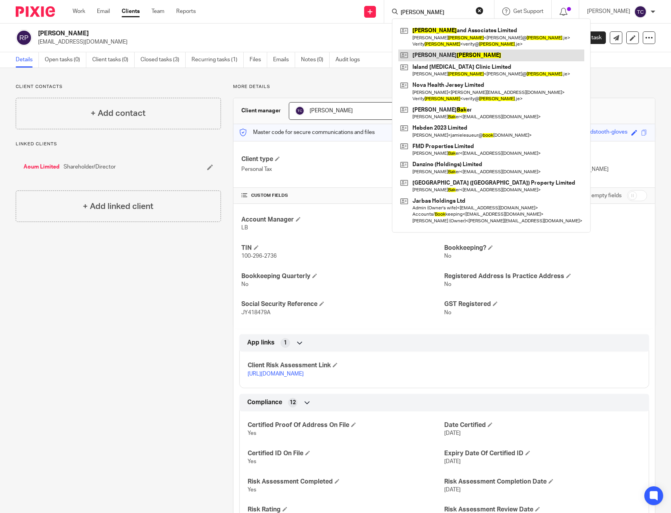
type input "[PERSON_NAME]"
click at [462, 56] on link at bounding box center [491, 55] width 186 height 12
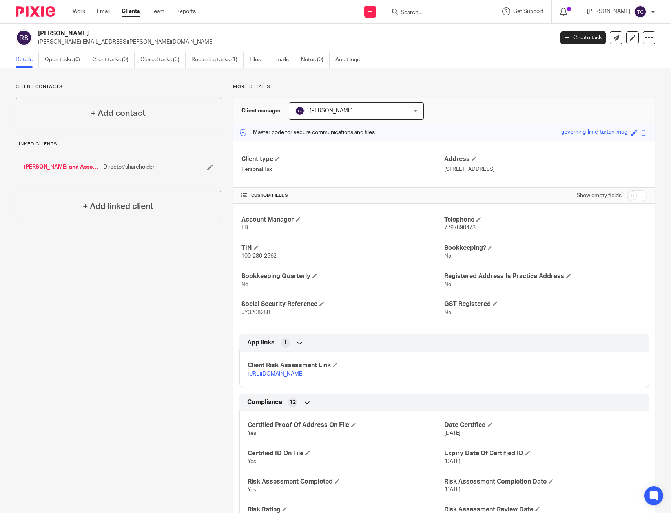
click at [428, 12] on input "Search" at bounding box center [435, 12] width 71 height 7
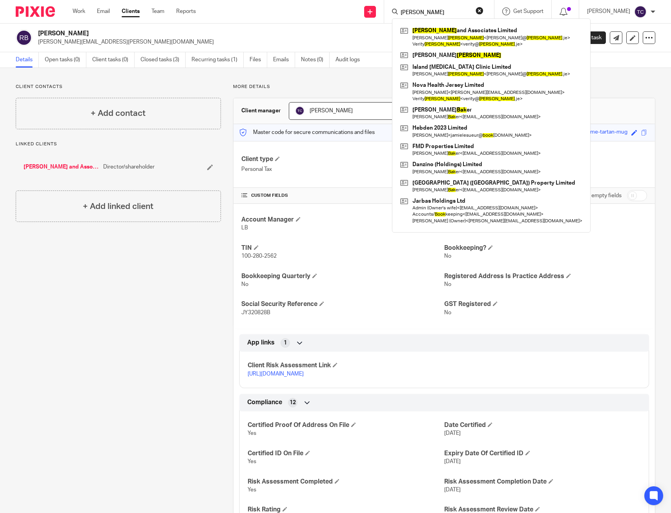
type input "[PERSON_NAME]"
drag, startPoint x: 459, startPoint y: 10, endPoint x: 390, endPoint y: 12, distance: 69.5
click at [390, 12] on div "Send new email Create task Add client Request signature [PERSON_NAME] and Assoc…" at bounding box center [440, 11] width 464 height 23
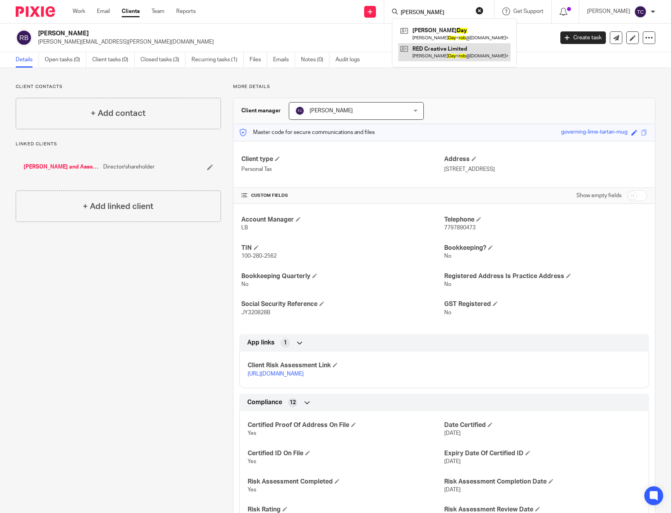
type input "[PERSON_NAME]"
click at [434, 55] on link at bounding box center [454, 52] width 112 height 18
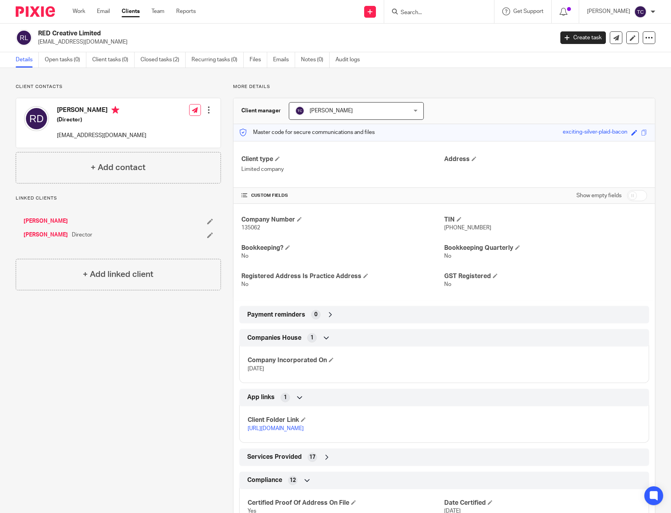
click at [444, 13] on input "Search" at bounding box center [435, 12] width 71 height 7
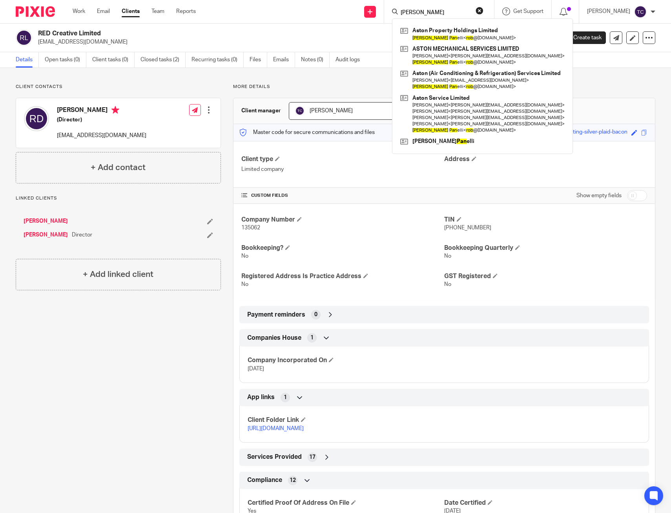
type input "[PERSON_NAME]"
drag, startPoint x: 494, startPoint y: 12, endPoint x: 487, endPoint y: 13, distance: 6.7
click at [484, 12] on button "reset" at bounding box center [480, 11] width 8 height 8
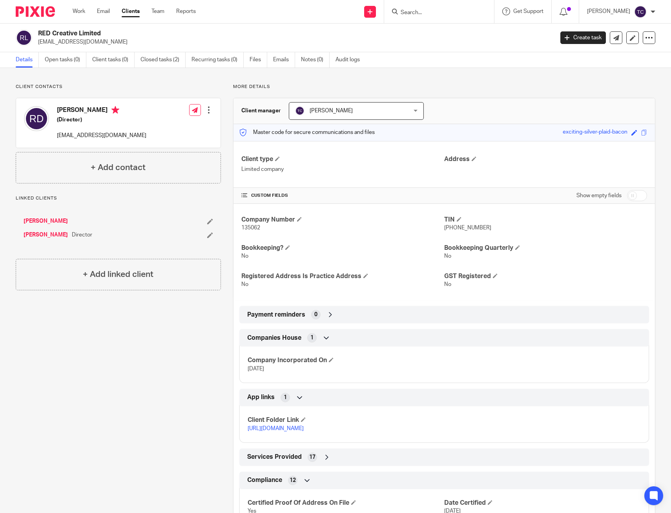
click at [451, 11] on input "Search" at bounding box center [435, 12] width 71 height 7
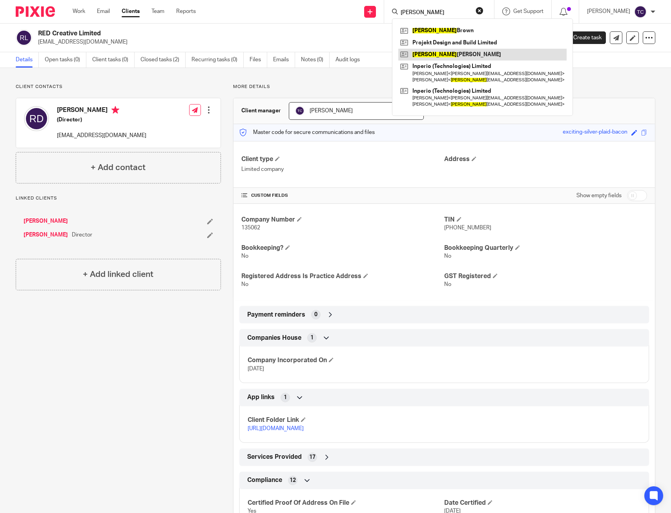
type input "rochelle"
click at [444, 50] on link at bounding box center [482, 55] width 168 height 12
click at [449, 38] on link at bounding box center [482, 43] width 168 height 12
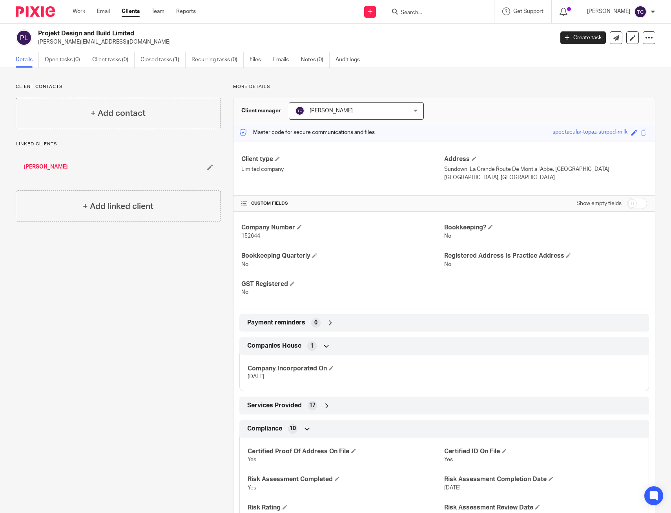
click at [458, 8] on form at bounding box center [442, 12] width 84 height 10
click at [439, 13] on input "Search" at bounding box center [435, 12] width 71 height 7
type input "sam bullock"
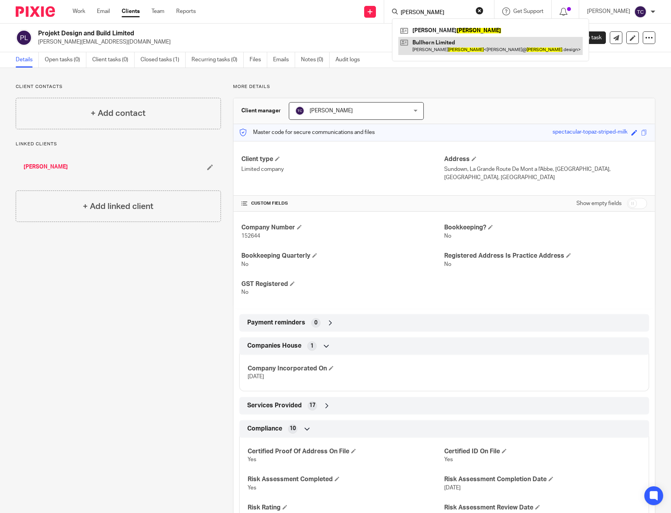
click at [451, 51] on link at bounding box center [490, 46] width 184 height 18
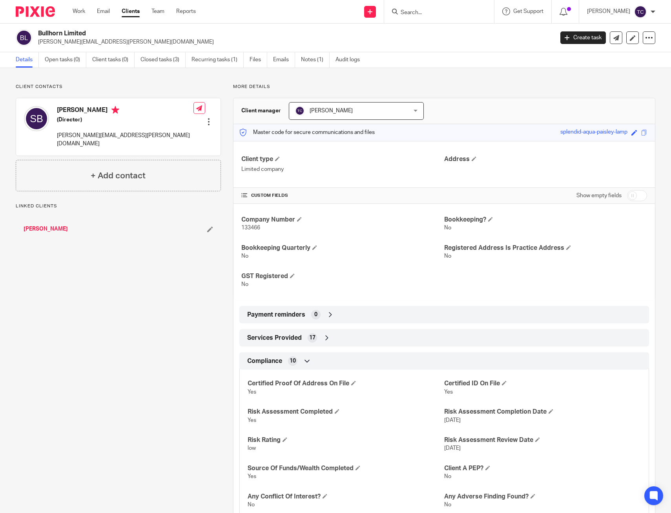
click at [69, 383] on div "Client contacts Sam Bullock (Director) sam@bullock.design Edit contact Create c…" at bounding box center [112, 316] width 217 height 464
click at [31, 225] on link "Sam Bullock" at bounding box center [46, 229] width 44 height 8
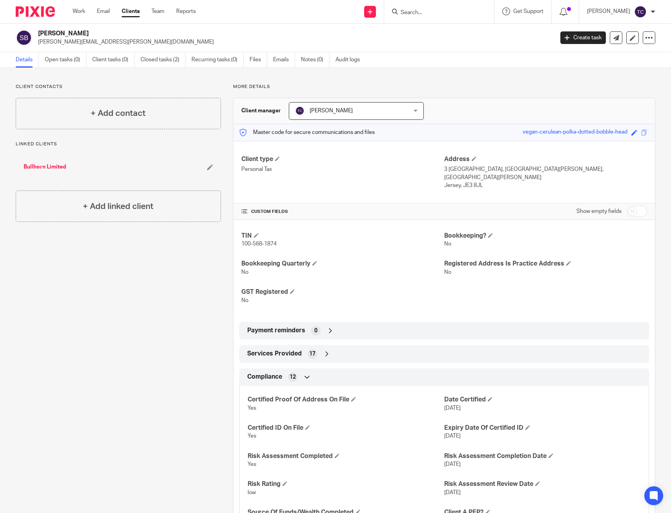
drag, startPoint x: 433, startPoint y: 7, endPoint x: 429, endPoint y: 13, distance: 7.1
click at [432, 7] on form at bounding box center [442, 12] width 84 height 10
click at [429, 13] on input "Search" at bounding box center [435, 12] width 71 height 7
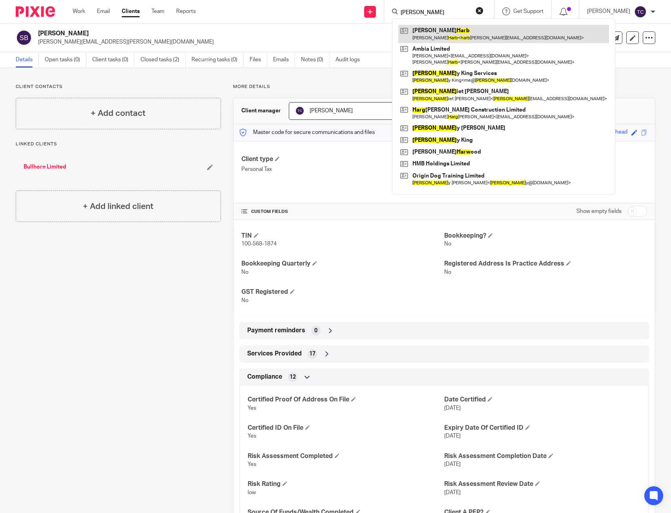
type input "sam harb"
click at [480, 38] on link at bounding box center [503, 34] width 211 height 18
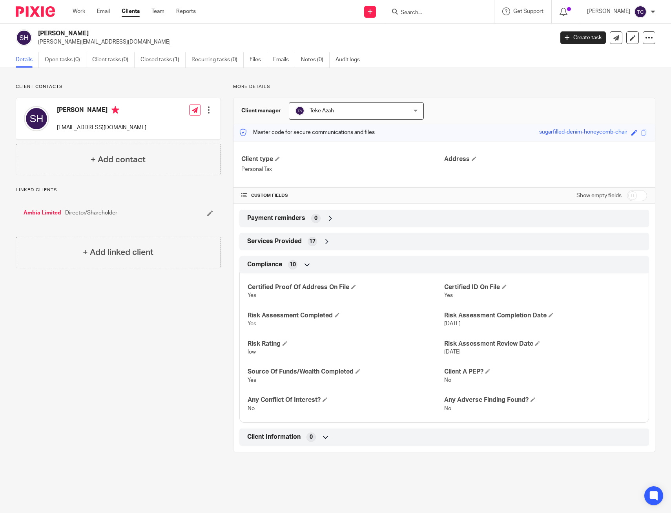
click at [137, 237] on div "+ Add linked client" at bounding box center [118, 252] width 205 height 31
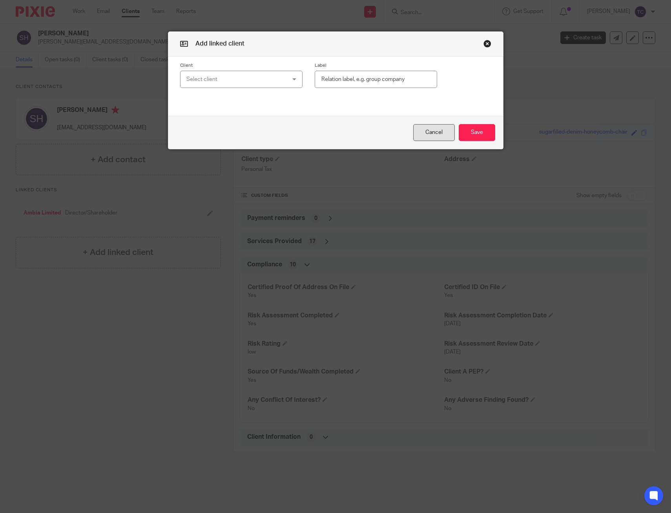
click at [437, 134] on button "Cancel" at bounding box center [434, 132] width 42 height 17
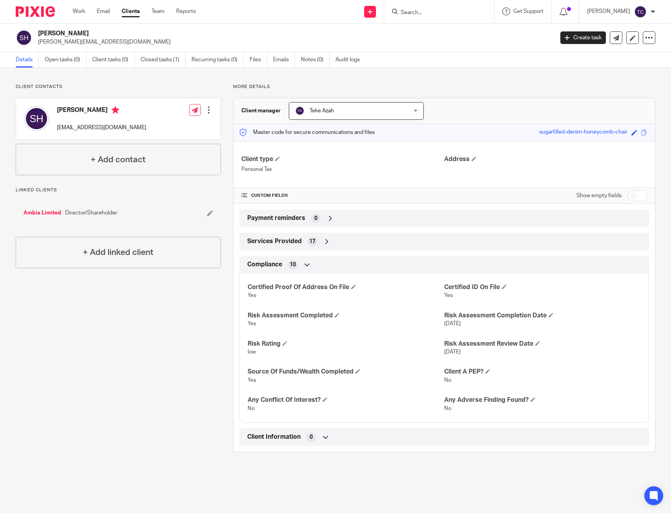
click at [444, 9] on form at bounding box center [442, 12] width 84 height 10
click at [441, 11] on input "Search" at bounding box center [435, 12] width 71 height 7
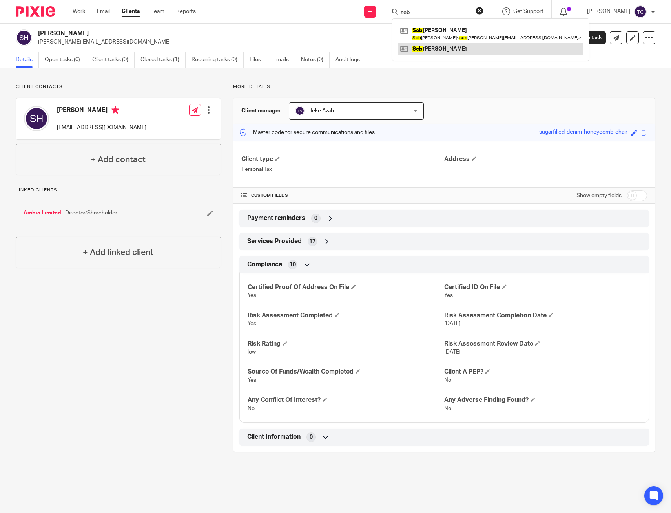
type input "seb"
click at [449, 48] on link at bounding box center [490, 49] width 185 height 12
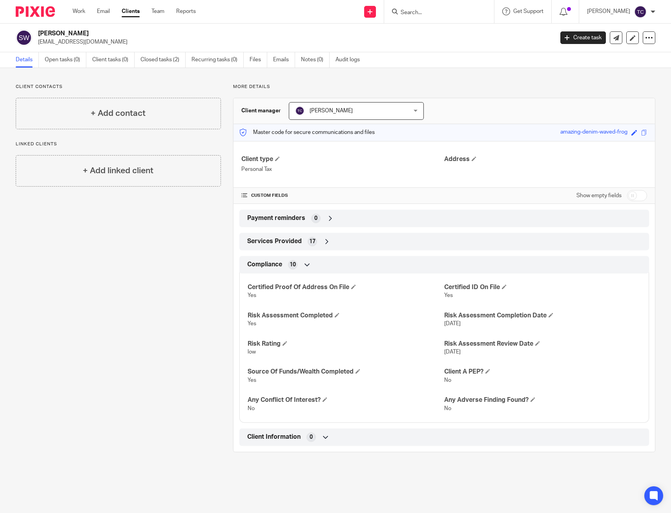
click at [441, 11] on input "Search" at bounding box center [435, 12] width 71 height 7
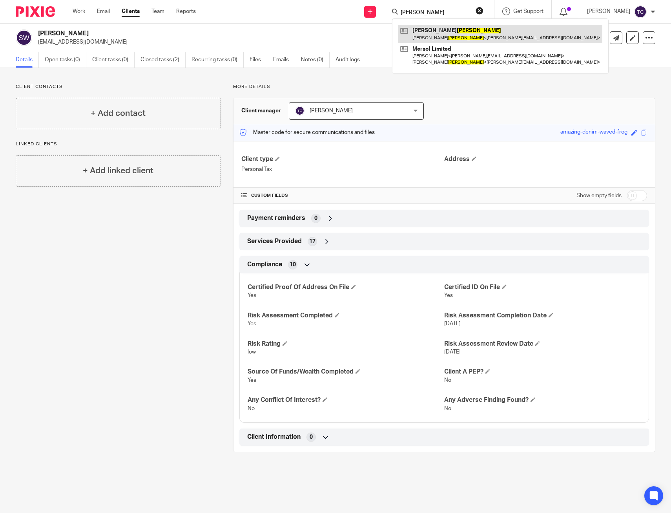
type input "[PERSON_NAME]"
click at [468, 33] on link at bounding box center [500, 34] width 204 height 18
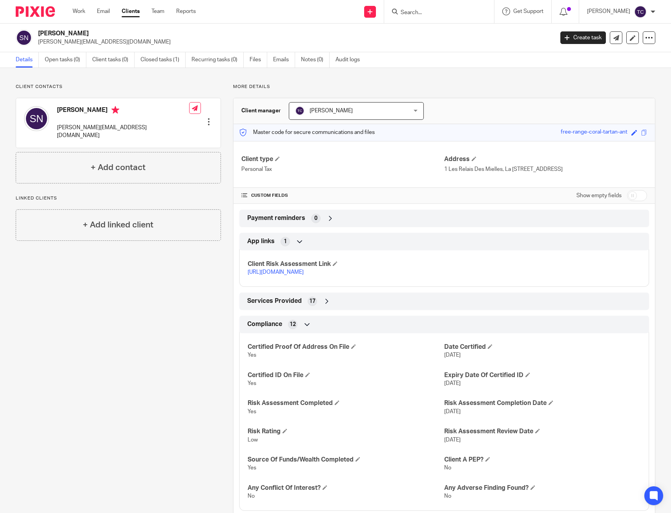
click at [119, 263] on div "Client contacts [PERSON_NAME] [PERSON_NAME][EMAIL_ADDRESS][DOMAIN_NAME] Edit co…" at bounding box center [112, 312] width 217 height 456
click at [418, 11] on input "Search" at bounding box center [435, 12] width 71 height 7
type input "sim"
click at [97, 358] on div "Client contacts [PERSON_NAME] [PERSON_NAME][EMAIL_ADDRESS][DOMAIN_NAME] Edit co…" at bounding box center [112, 312] width 217 height 456
click at [345, 155] on h4 "Client type" at bounding box center [342, 159] width 203 height 8
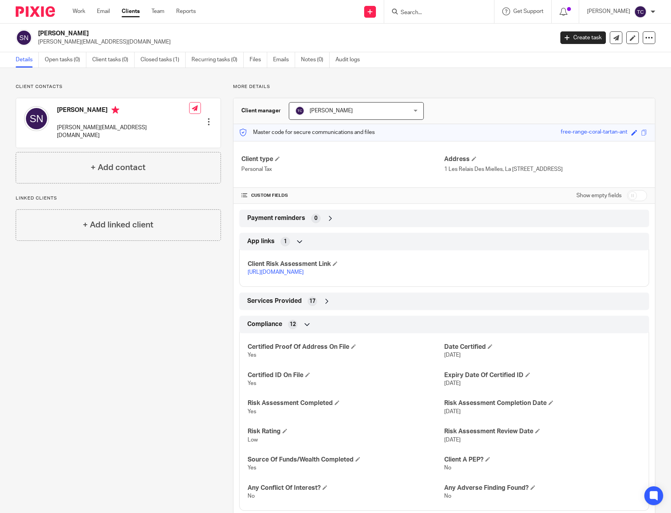
click at [425, 10] on input "Search" at bounding box center [435, 12] width 71 height 7
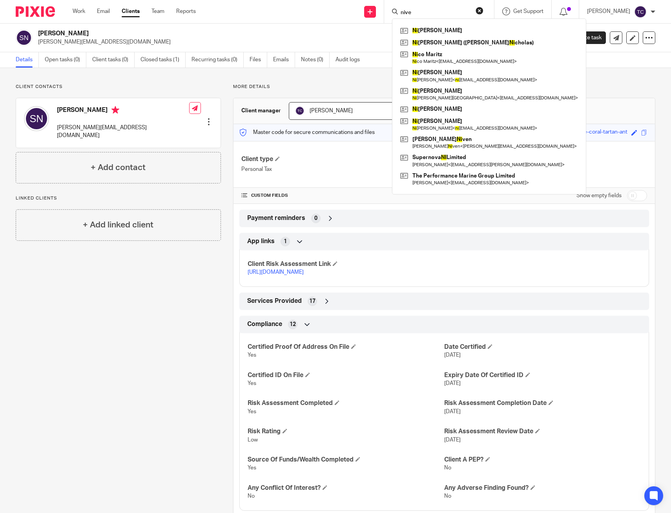
type input "[PERSON_NAME]"
